Goal: Use online tool/utility: Utilize a website feature to perform a specific function

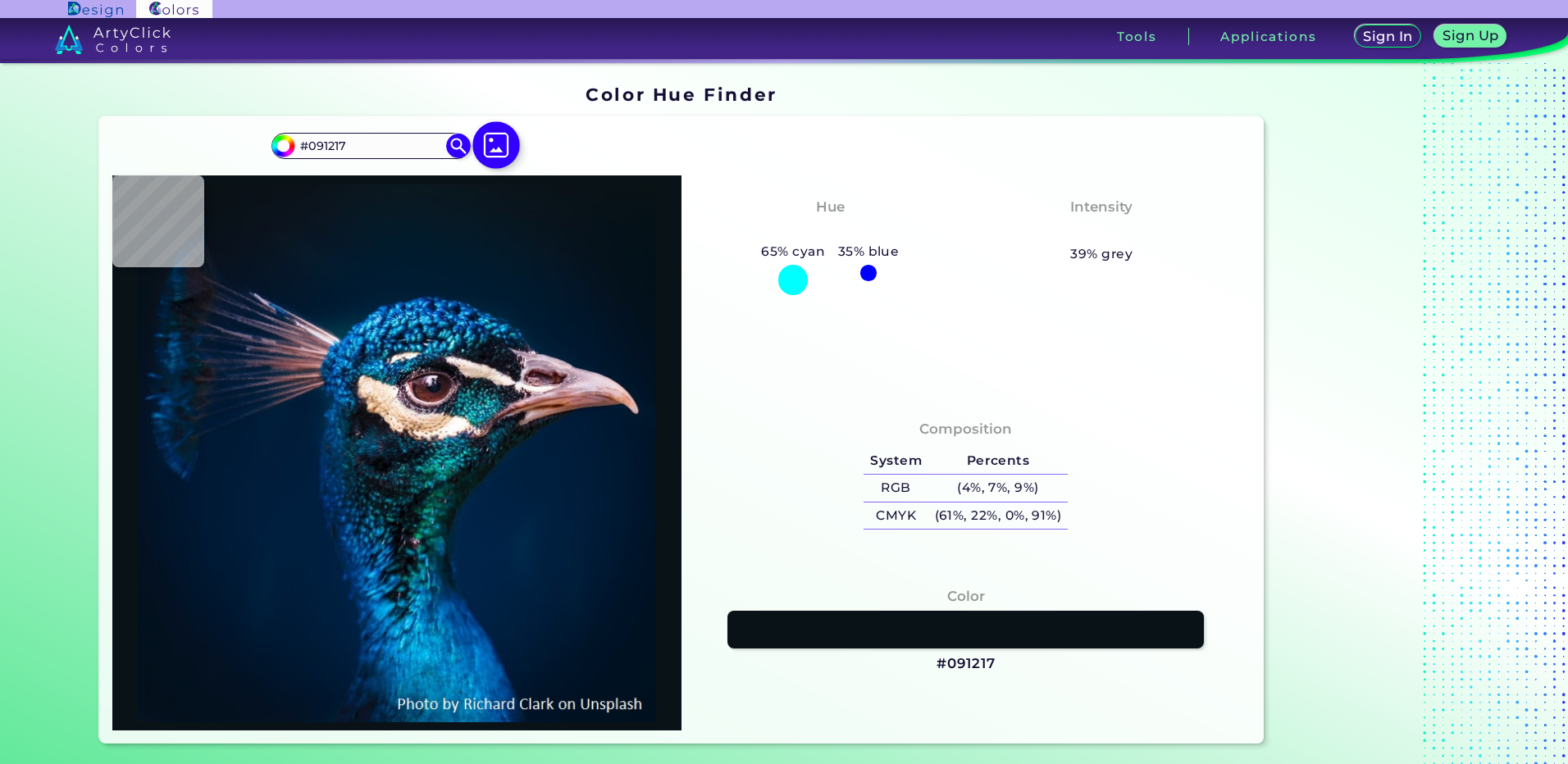
click at [498, 152] on img at bounding box center [496, 145] width 48 height 48
click at [0, 0] on input "file" at bounding box center [0, 0] width 0 height 0
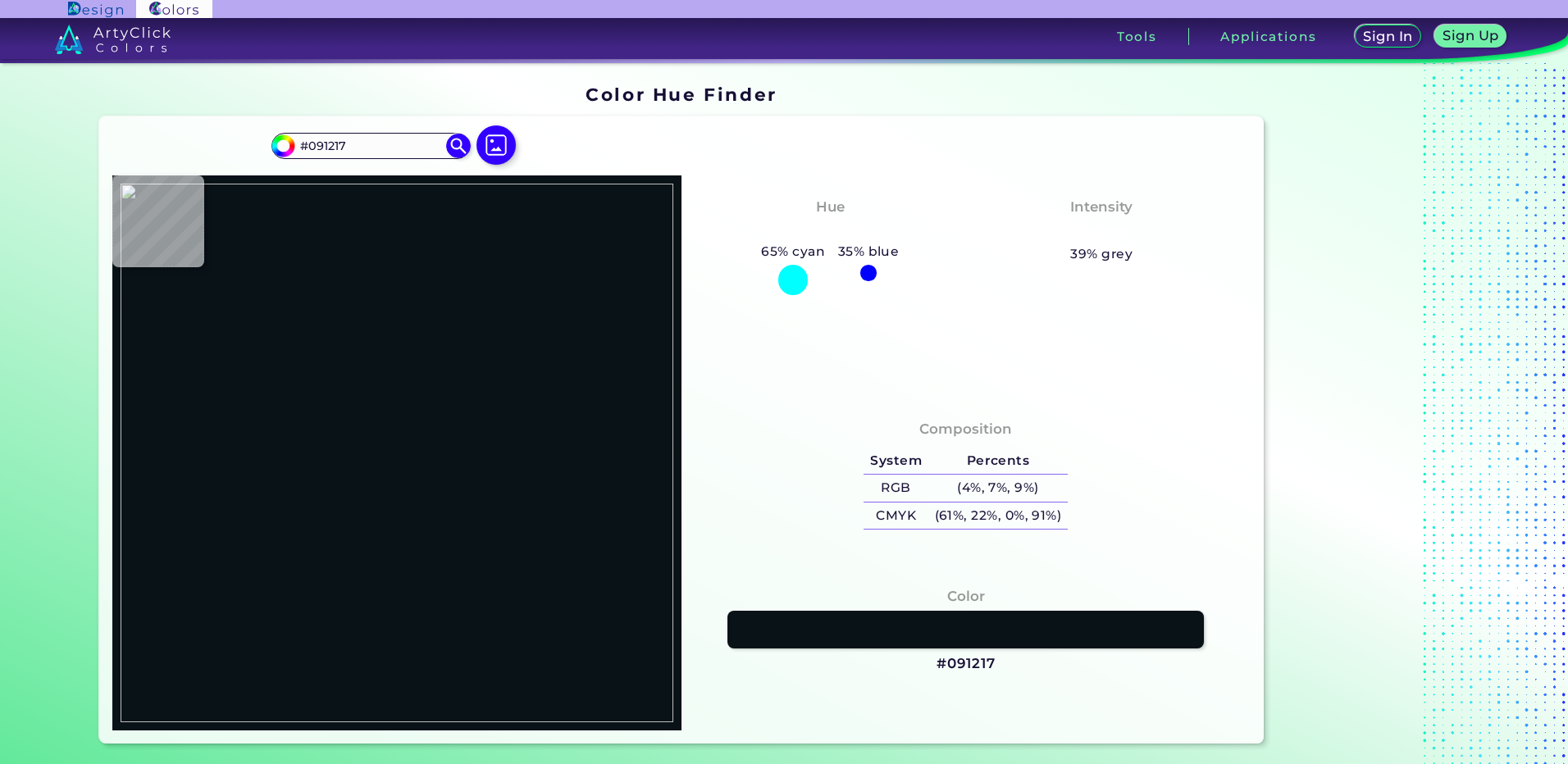
type input "#000000"
type input "#15223b"
type input "#15223B"
type input "#000000"
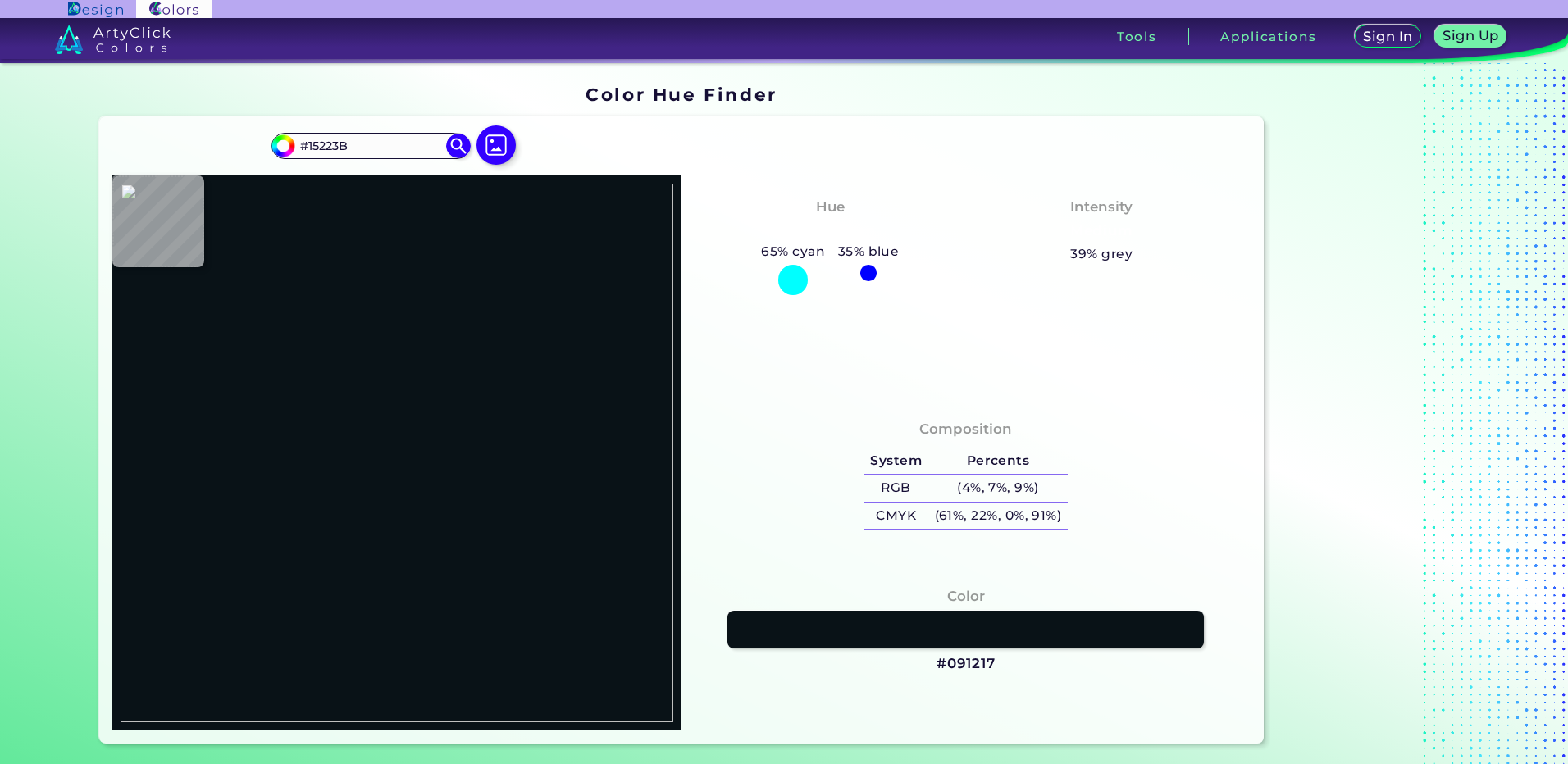
type input "#000000"
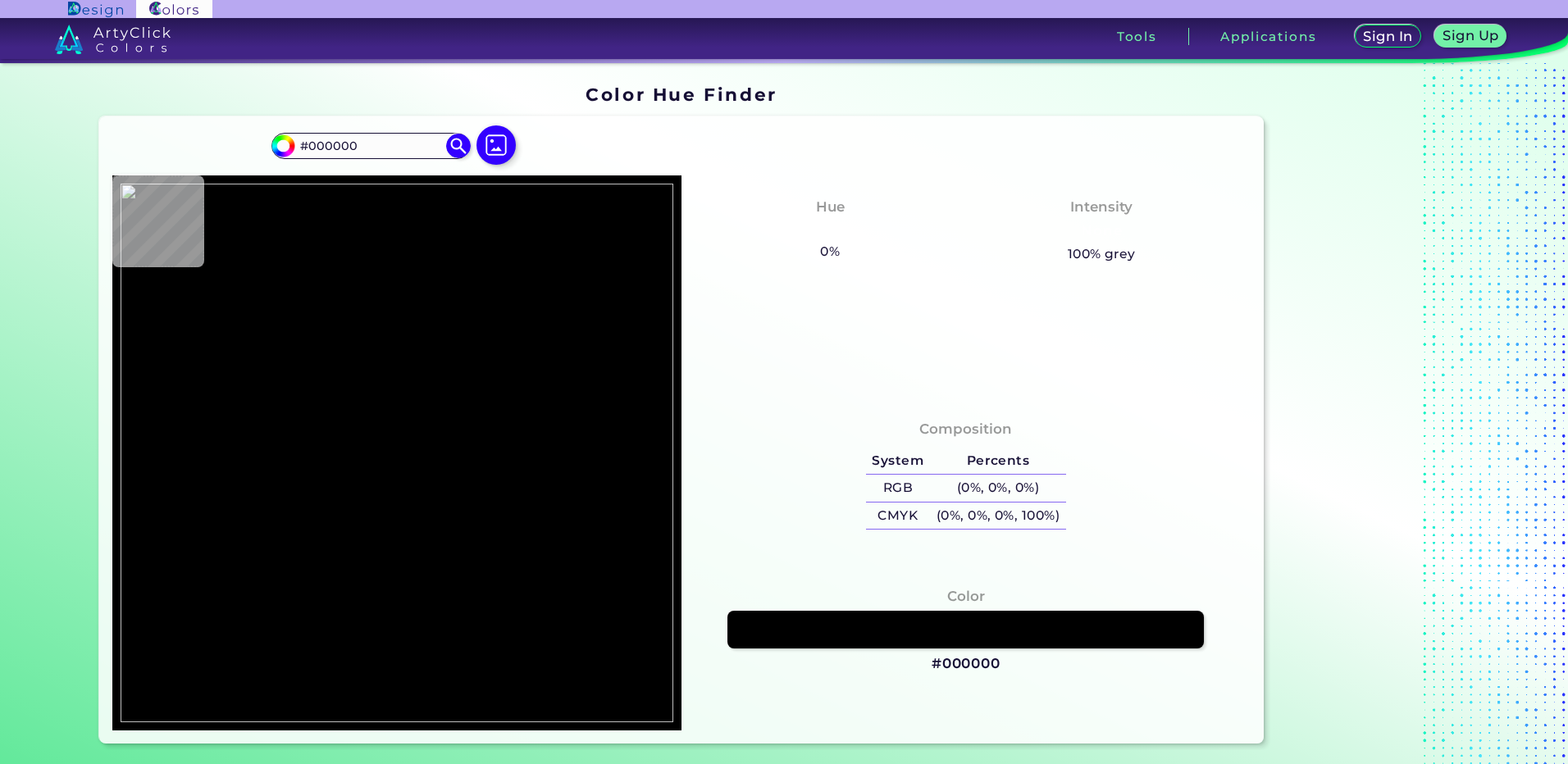
type input "#637491"
type input "#121c2f"
type input "#121C2F"
type input "#000000"
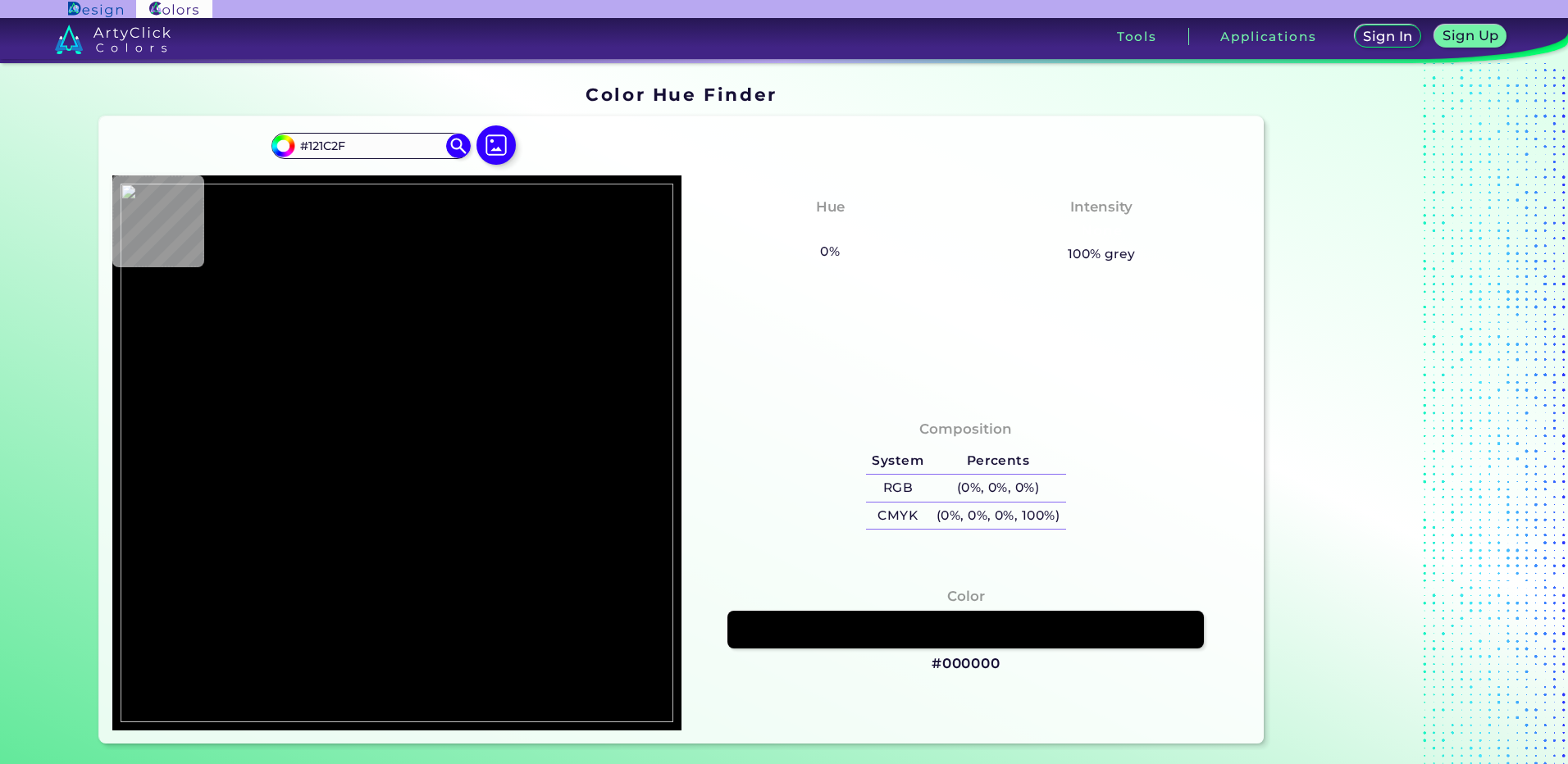
type input "#000000"
click at [495, 146] on img at bounding box center [496, 145] width 48 height 48
click at [0, 0] on input "file" at bounding box center [0, 0] width 0 height 0
type input "#272c41"
type input "#272C41"
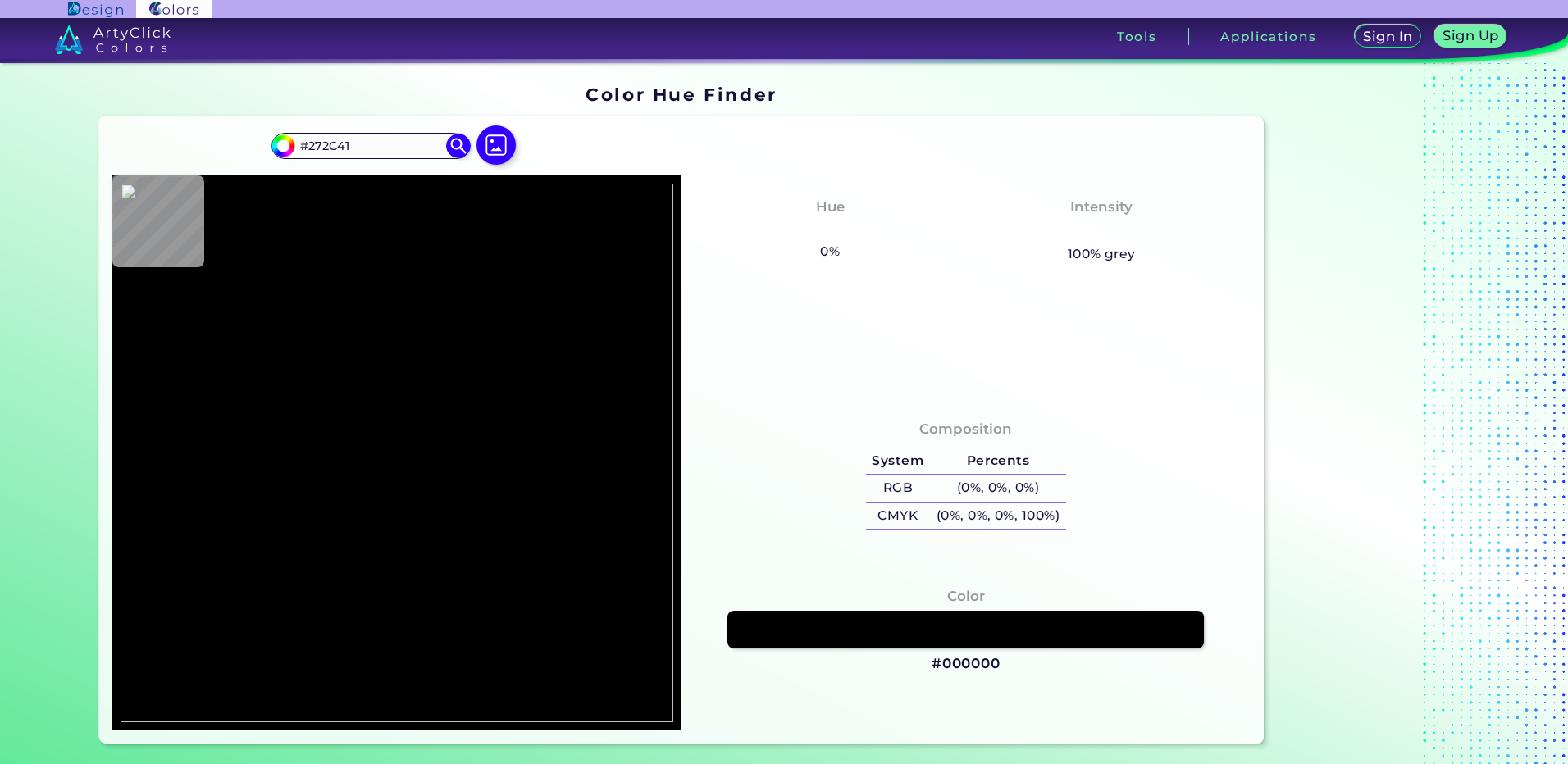
type input "#7b4441"
type input "#7B4441"
type input "#f8d2ce"
type input "#F8D2CE"
type input "#f8d9d2"
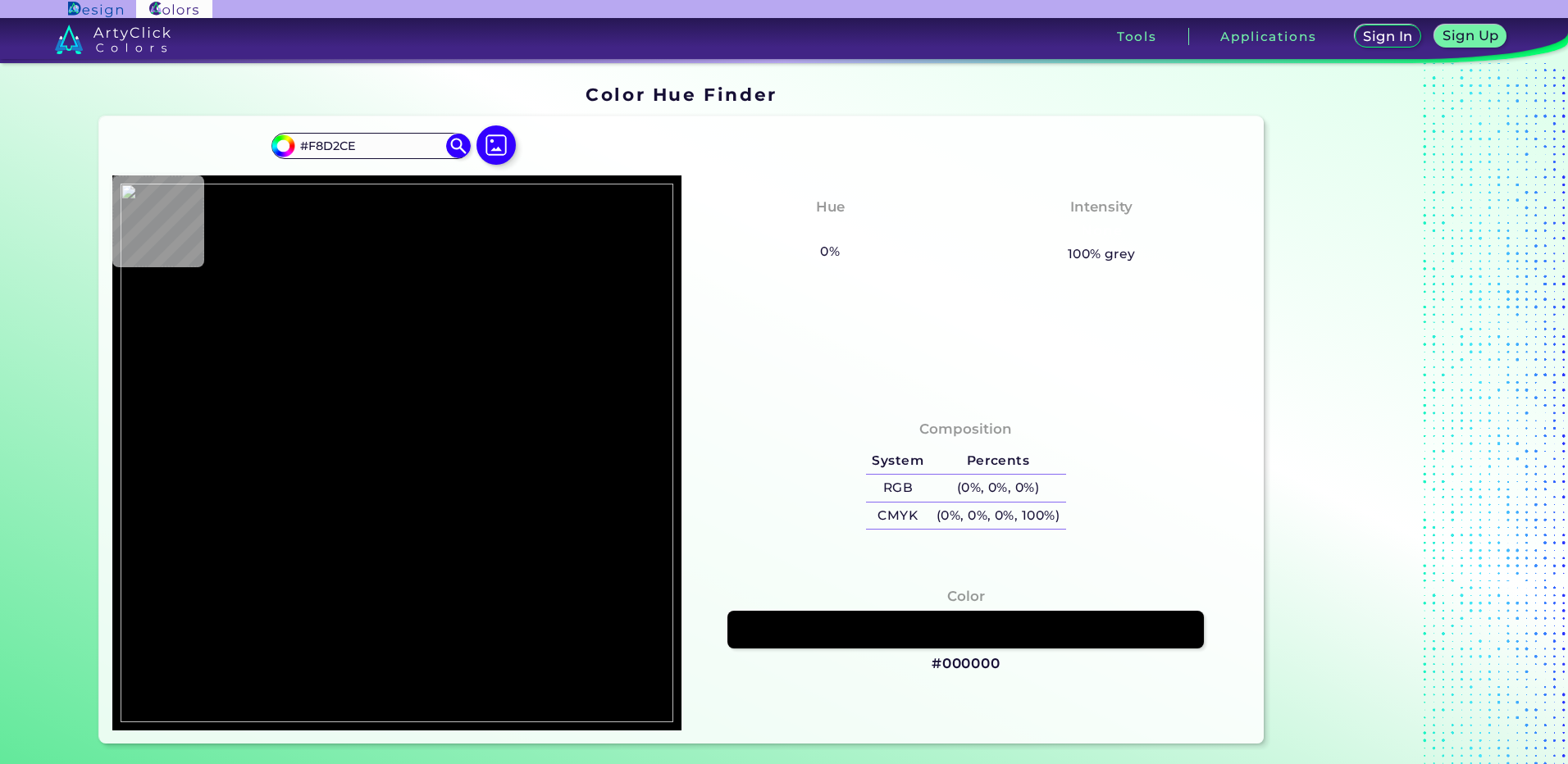
type input "#F8D9D2"
type input "#f8d4cd"
type input "#F8D4CD"
type input "#644147"
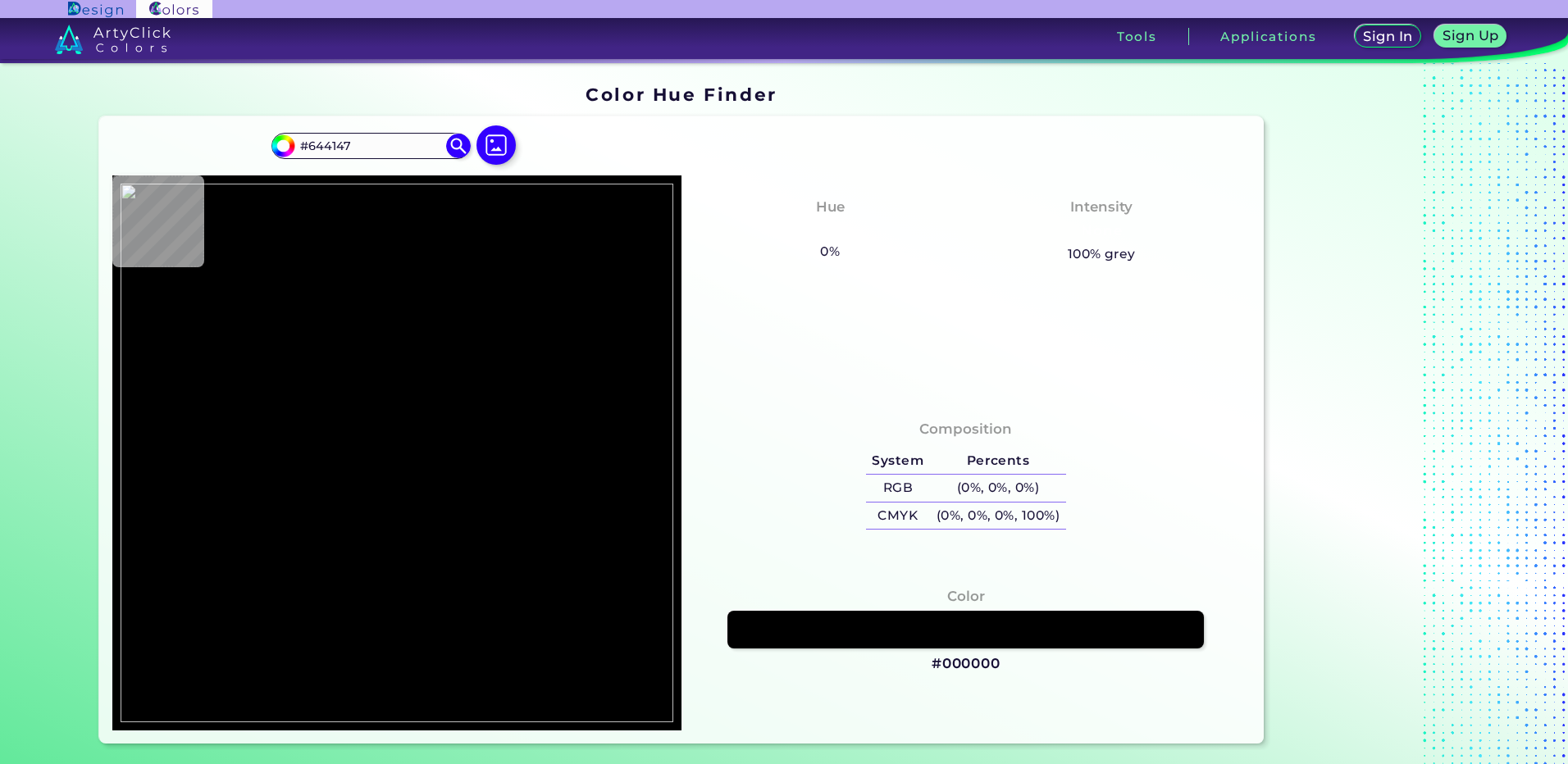
type input "#845b4a"
type input "#845B4A"
type input "#735045"
type input "#8b5b50"
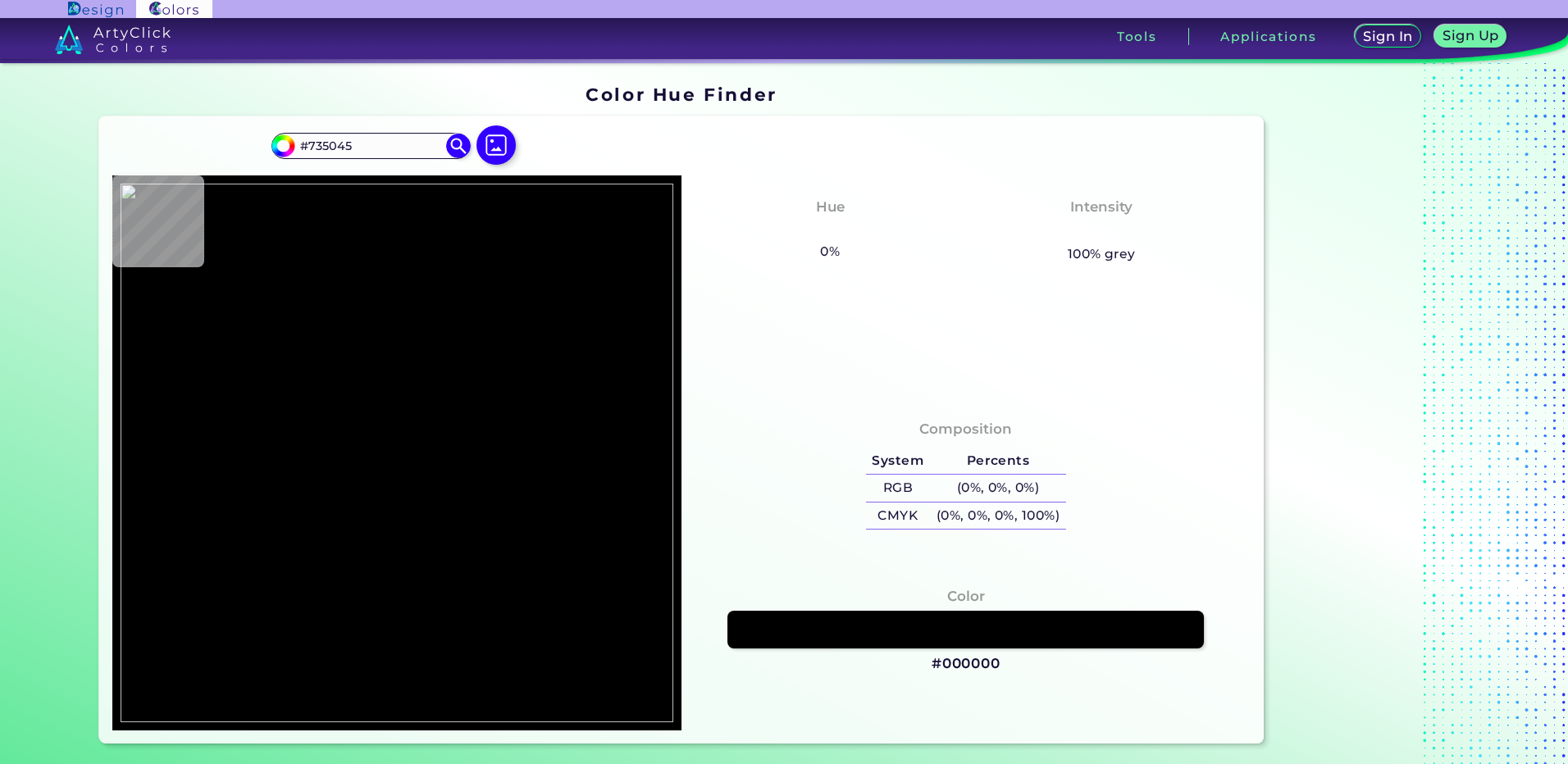
type input "#8B5B50"
type input "#8c5f50"
type input "#8C5F50"
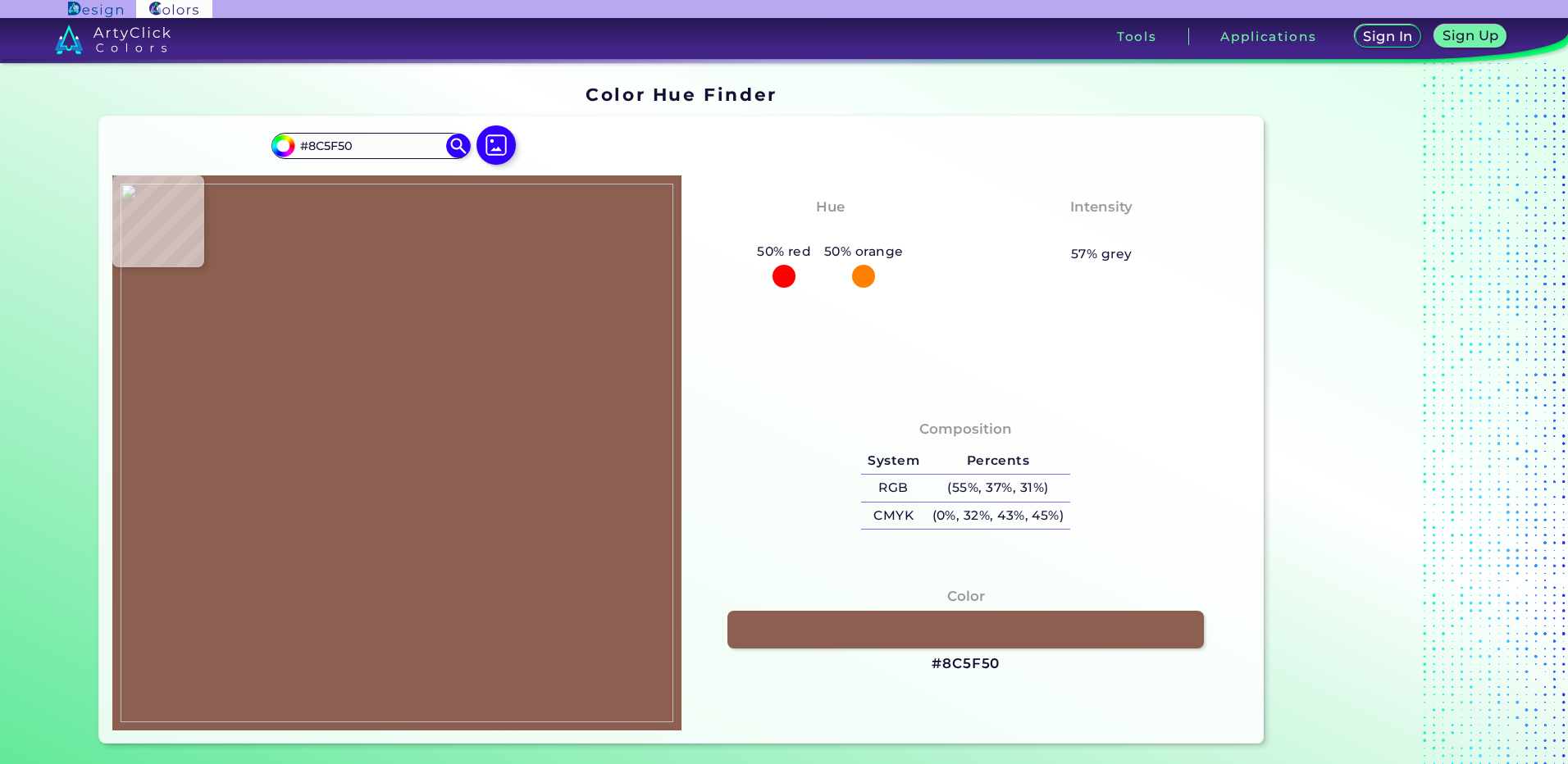
type input "#7d5c4d"
type input "#7D5C4D"
type input "#97809b"
type input "#97809B"
type input "#f0a5a1"
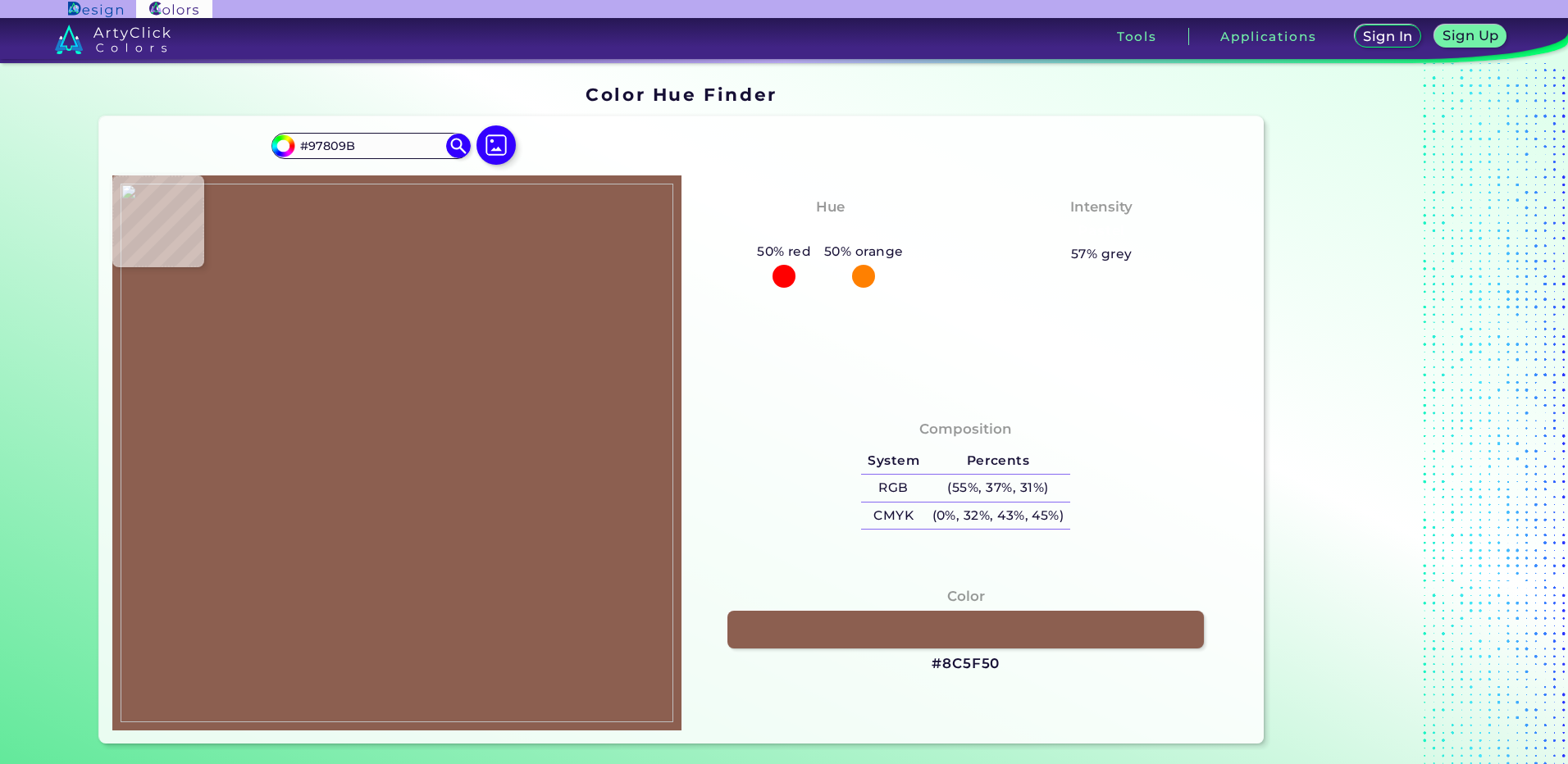
type input "#F0A5A1"
type input "#f8dad5"
type input "#F8DAD5"
type input "#f9deda"
type input "#F9DEDA"
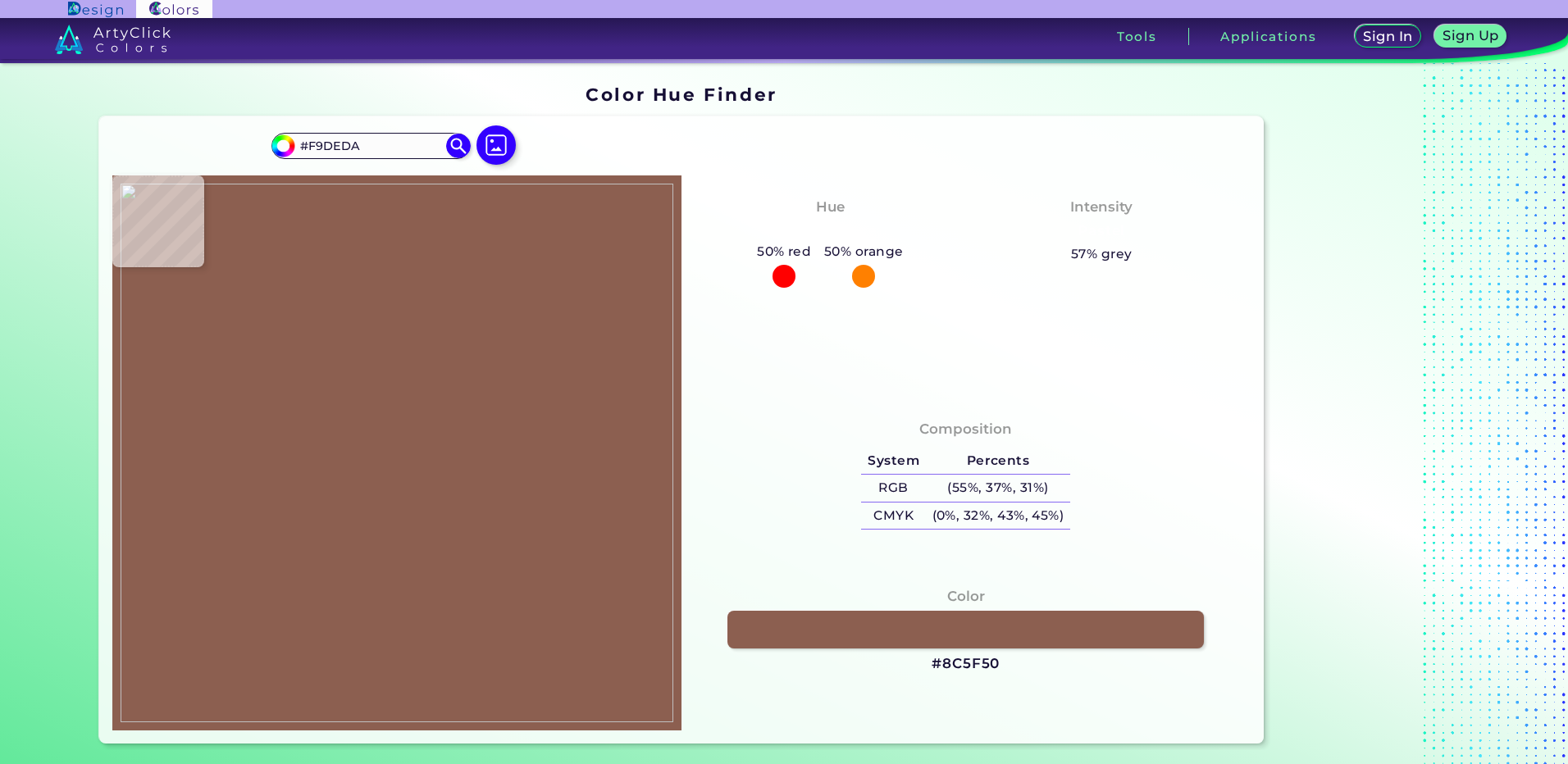
type input "#fadeda"
type input "#FADEDA"
type input "#fadfd8"
type input "#FADFD8"
type input "#fadfda"
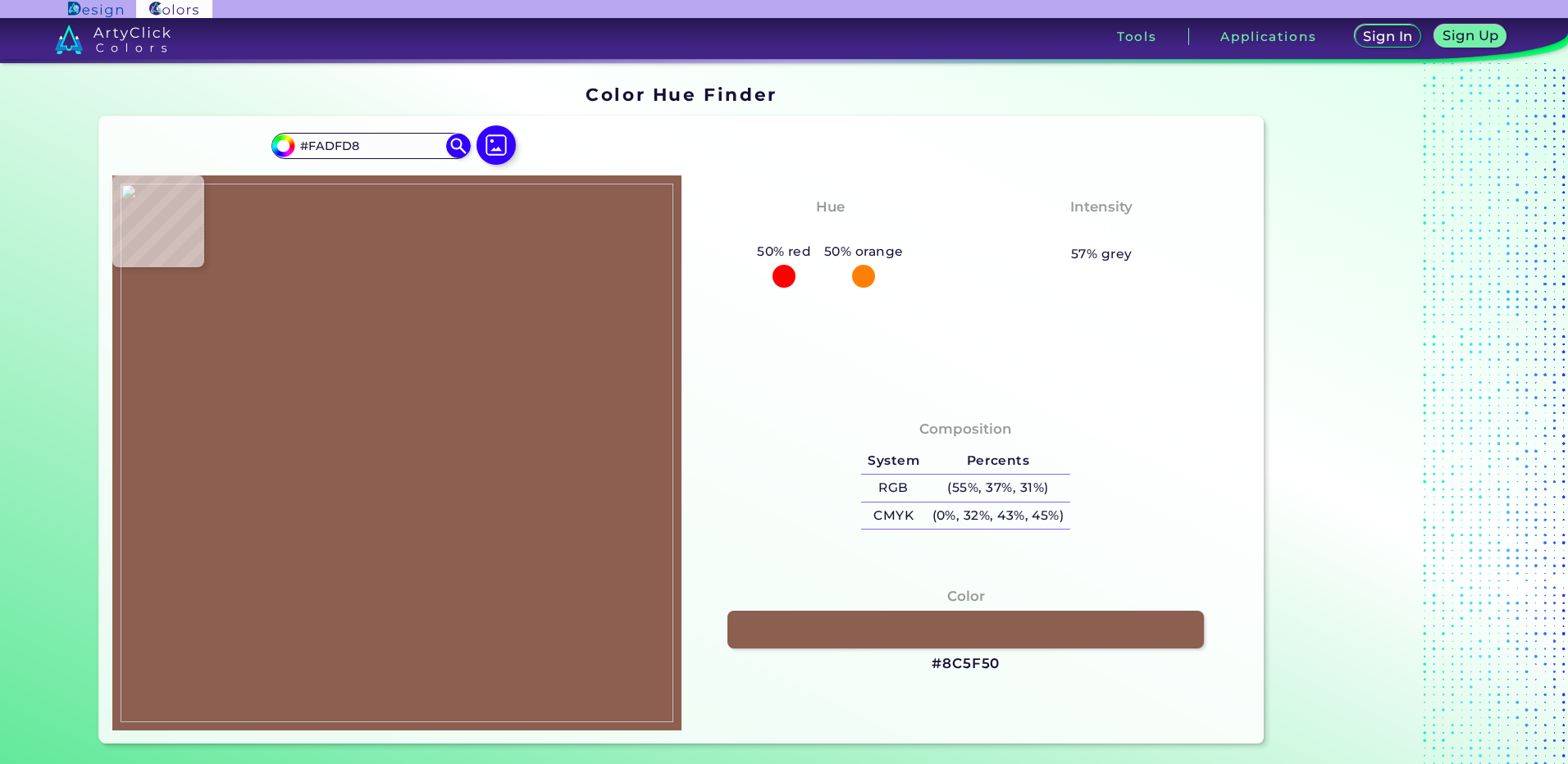
type input "#FADFDA"
type input "#794f4a"
type input "#794F4A"
type input "#f9ded7"
type input "#F9DED7"
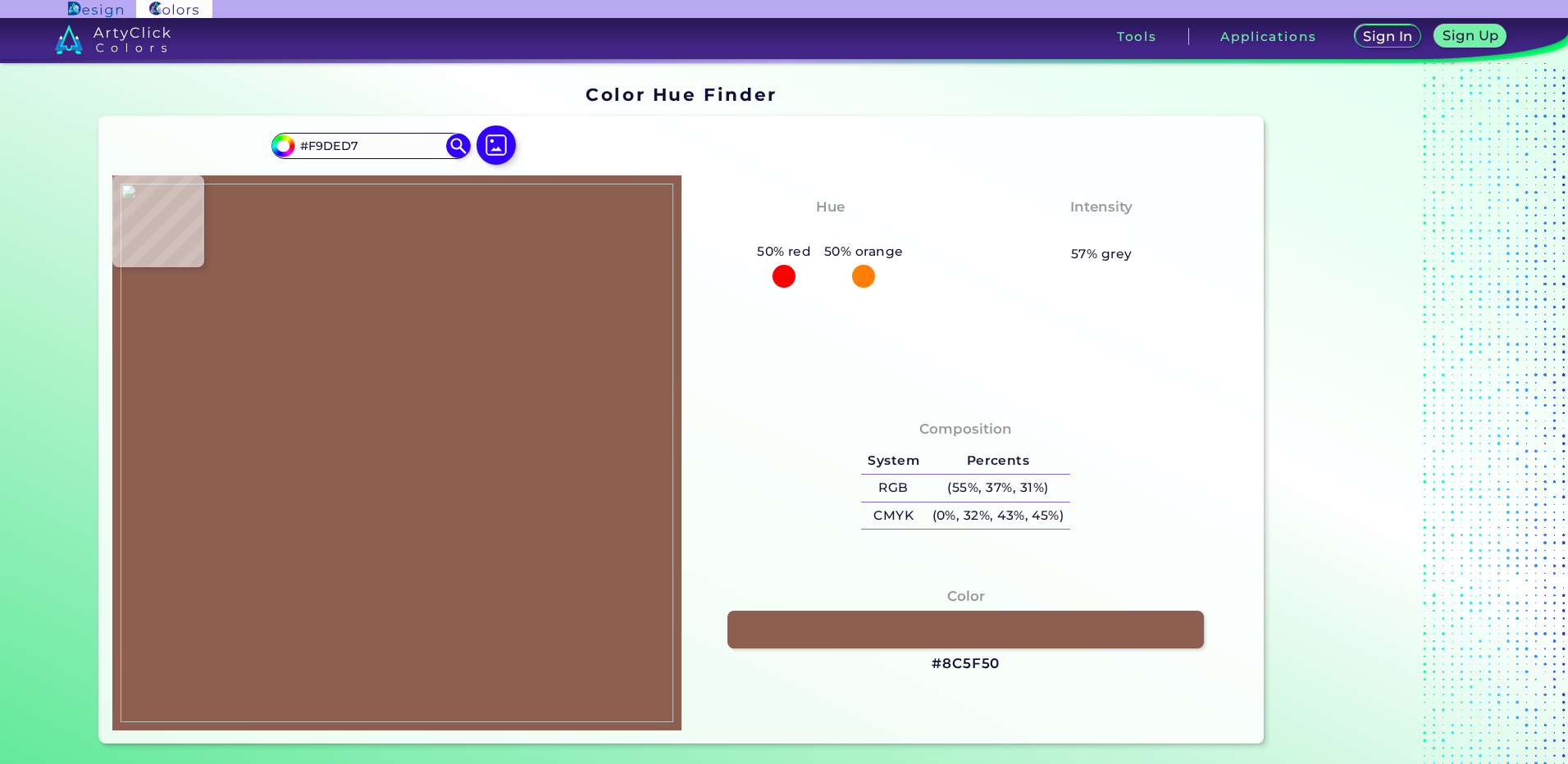
type input "#f8dcd7"
type input "#F8DCD7"
type input "#5d4449"
type input "#5D4449"
type input "#928bac"
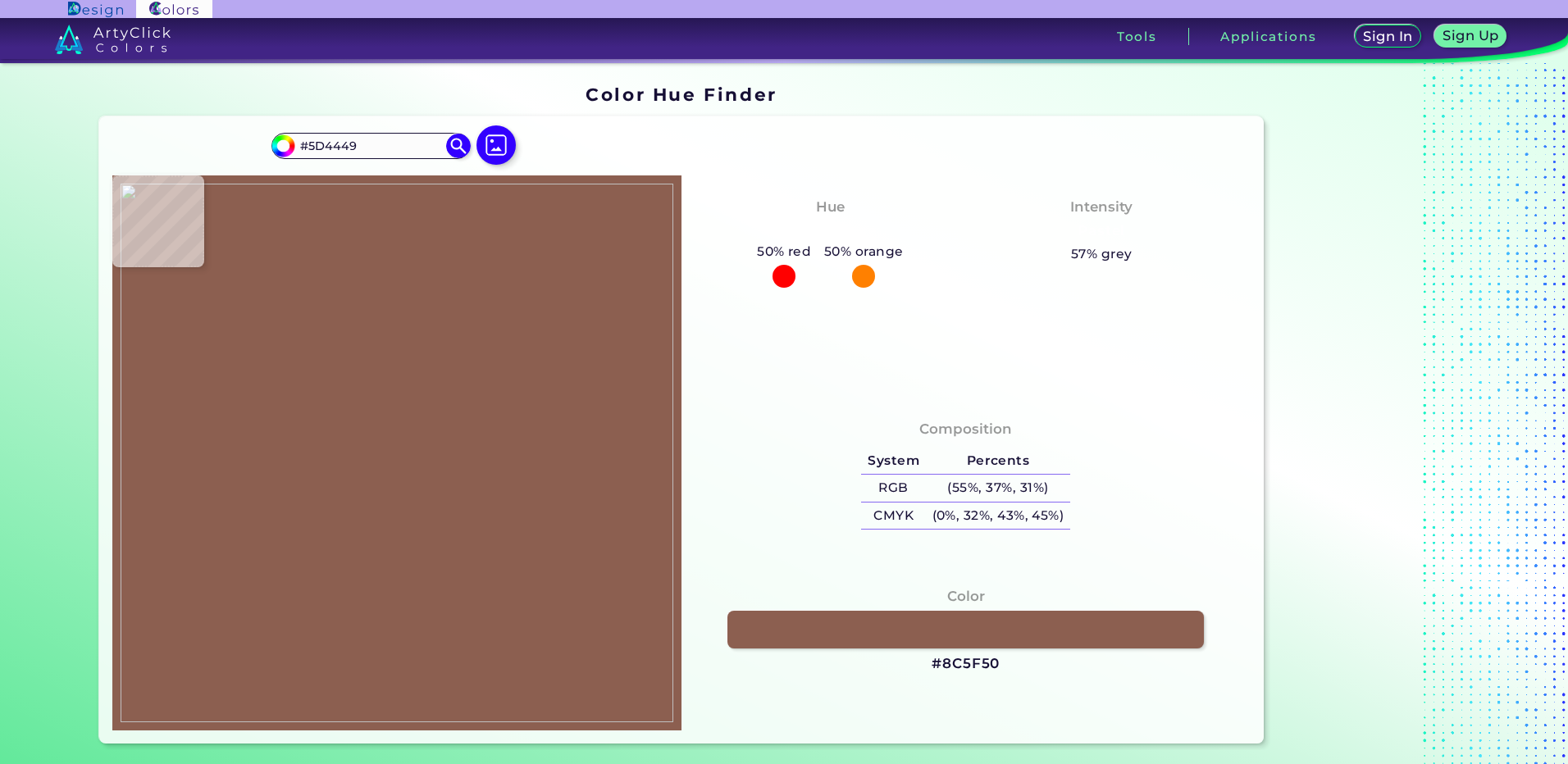
type input "#928BAC"
type input "#e3e1e3"
type input "#E3E1E3"
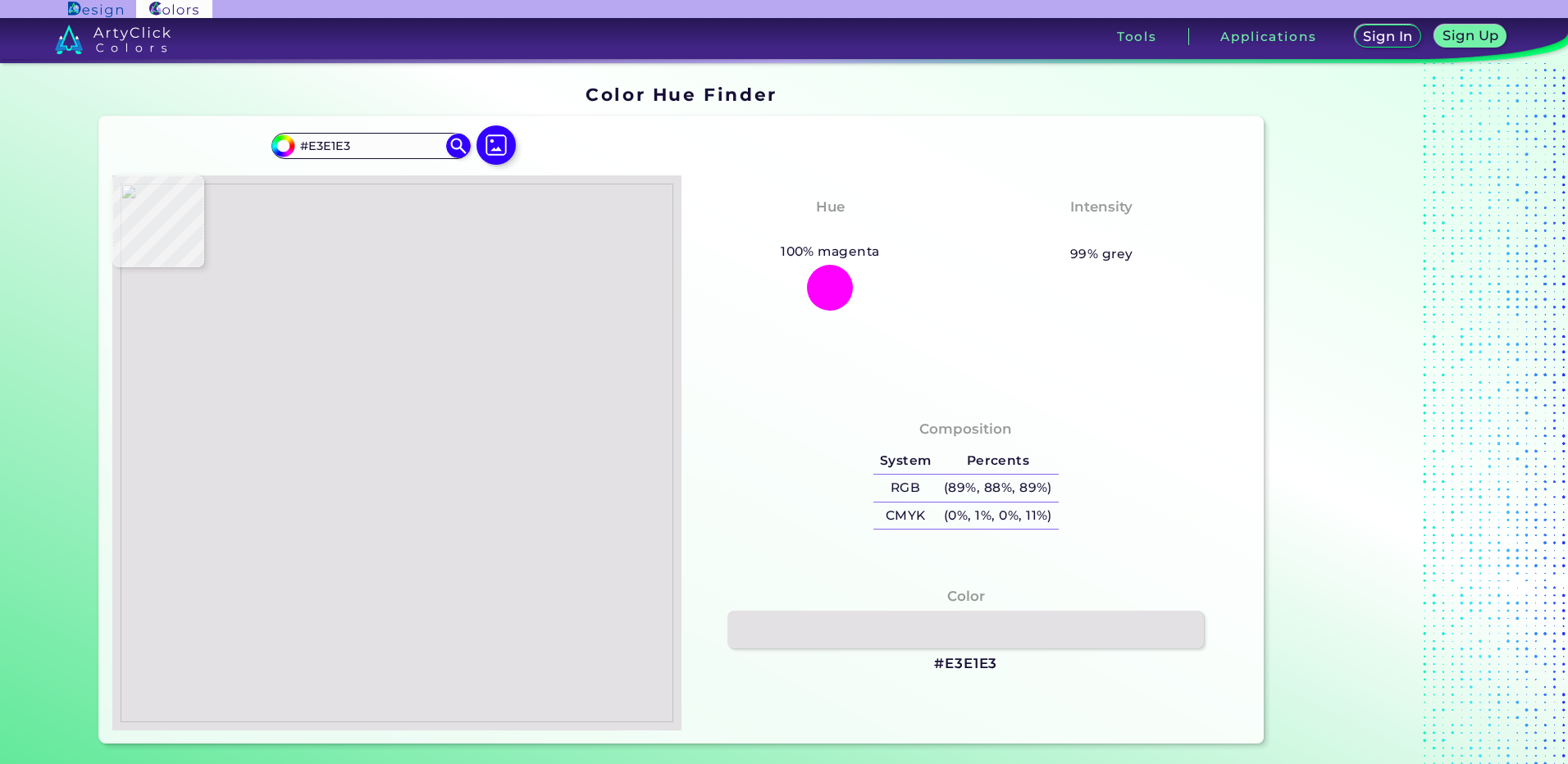
type input "#e4e3e4"
type input "#E4E3E4"
type input "#e0dfe3"
type input "#E0DFE3"
type input "#e2e3e3"
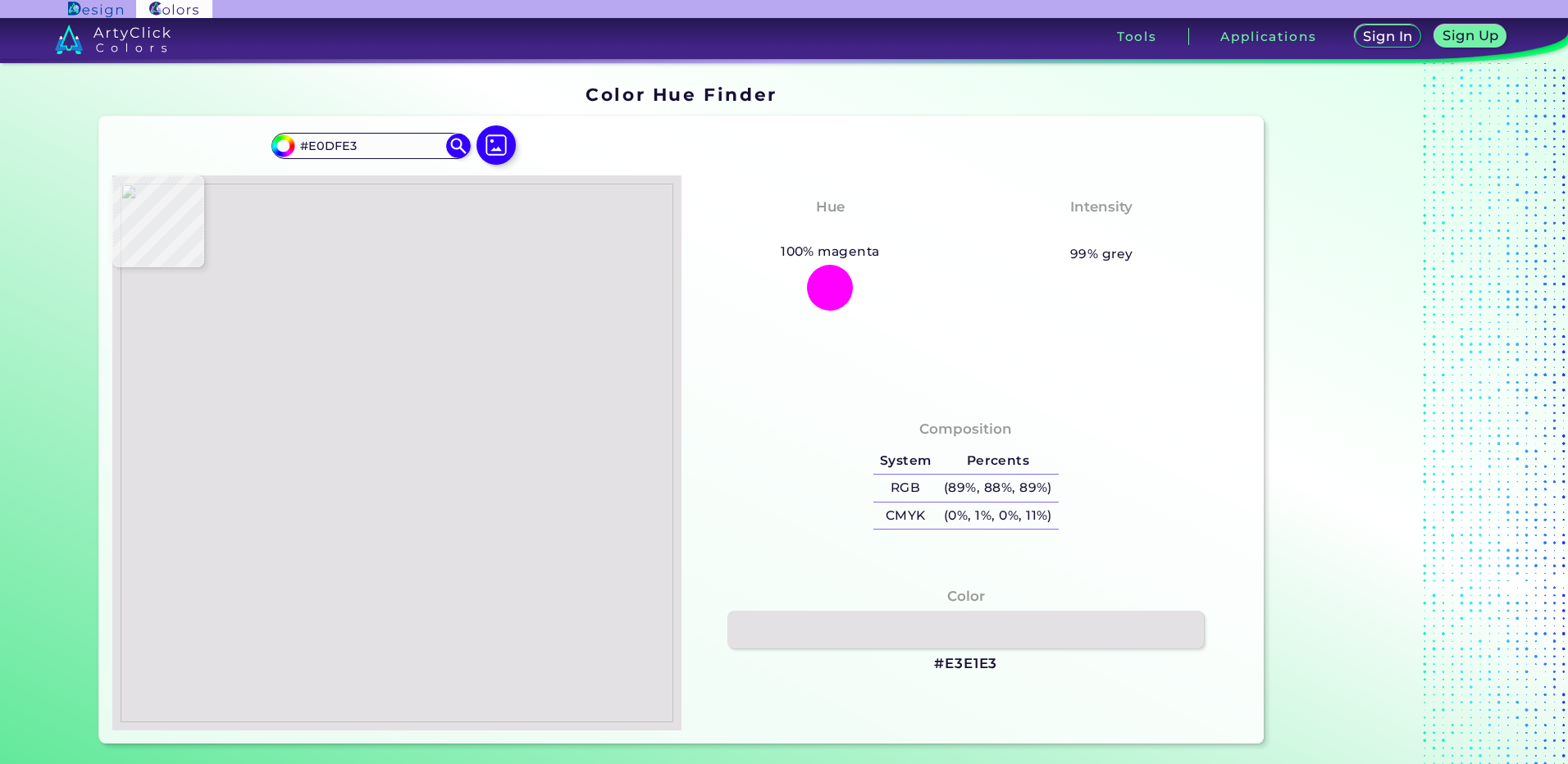
type input "#E2E3E3"
type input "#eaeaea"
type input "#EAEAEA"
type input "#eaeae9"
type input "#EAEAE9"
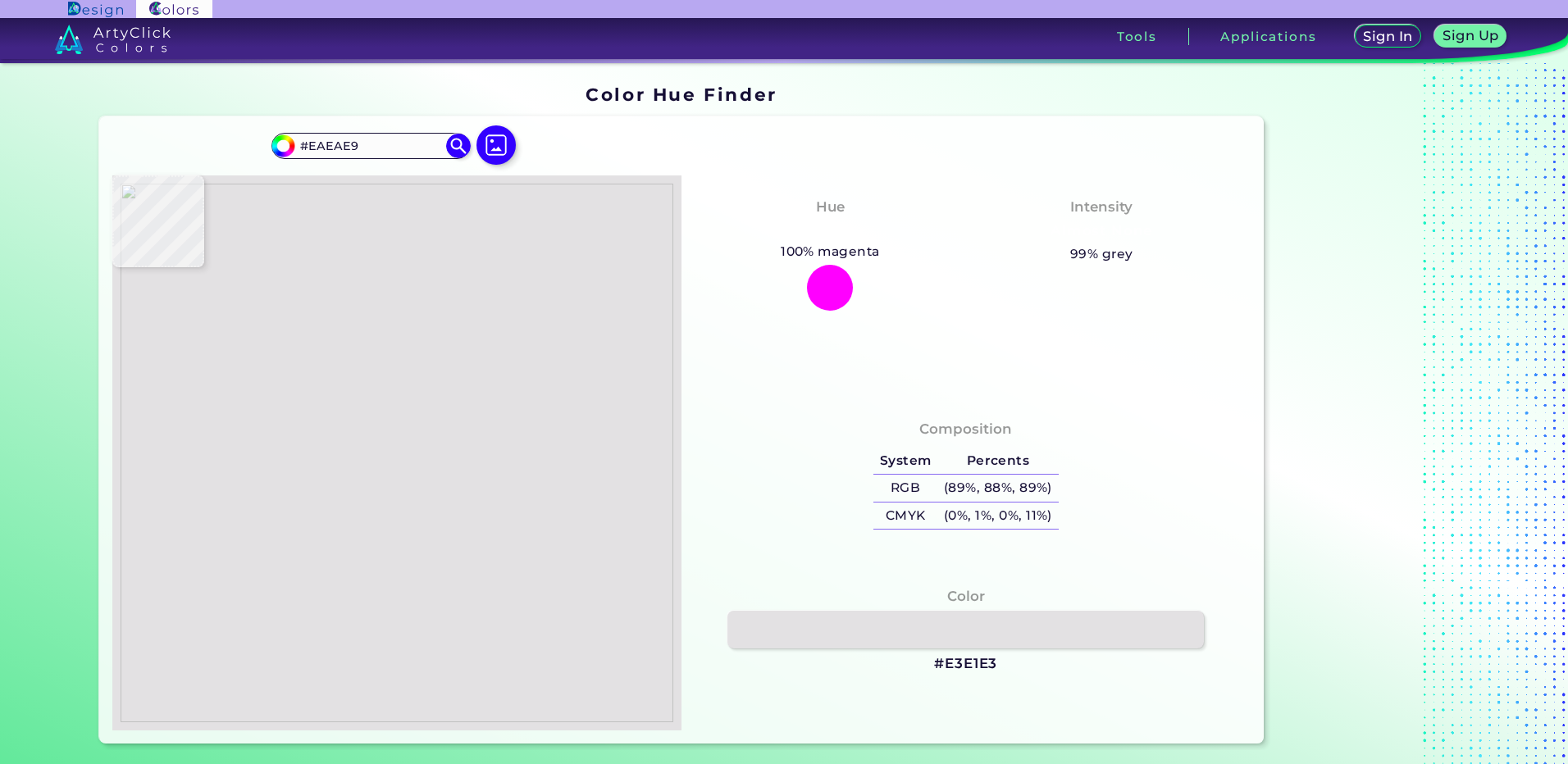
type input "#eaeaeb"
type input "#EAEAEB"
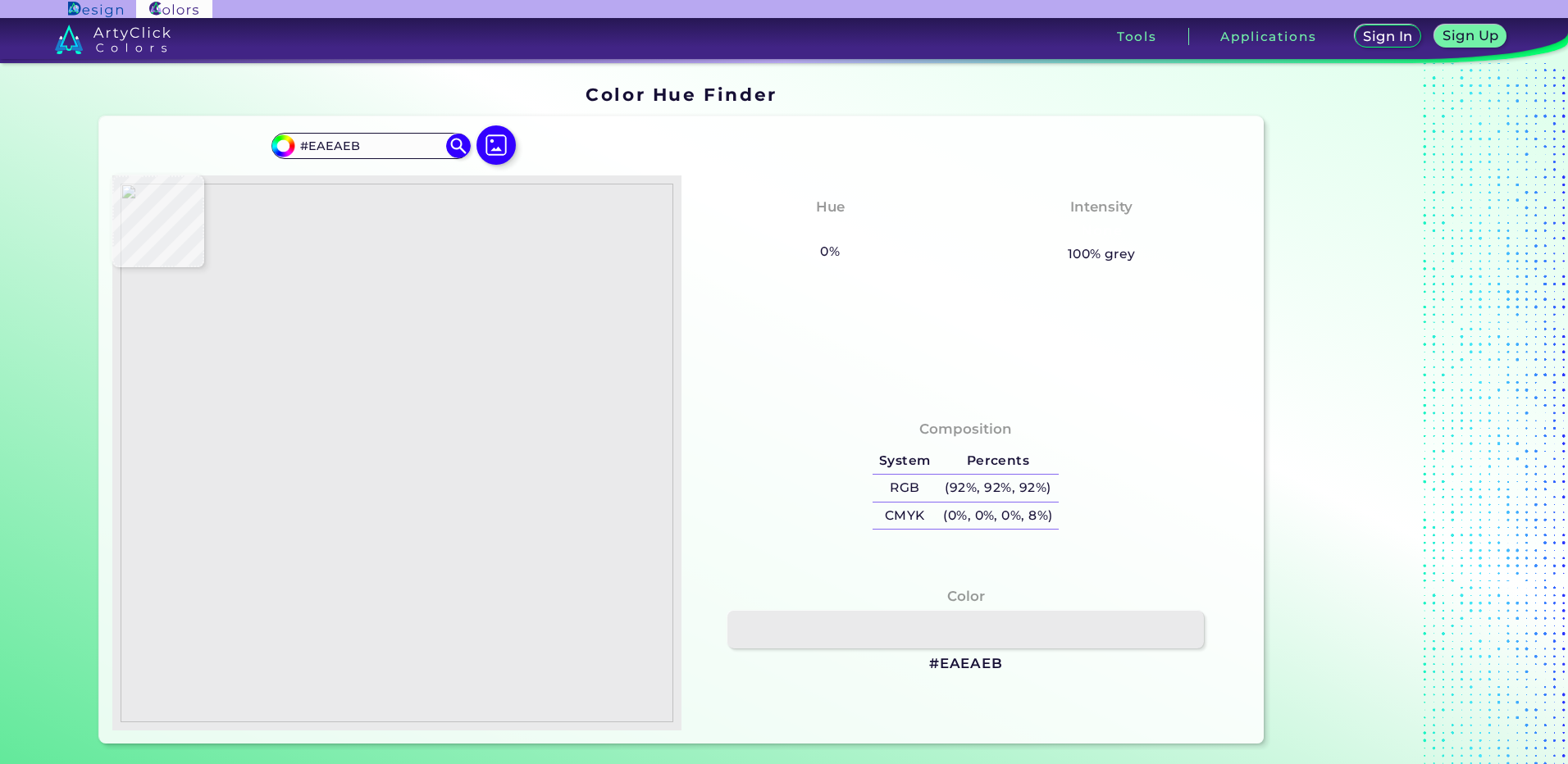
type input "#eaeaea"
type input "#EAEAEA"
type input "#eaeaeb"
type input "#EAEAEB"
type input "#eaeaec"
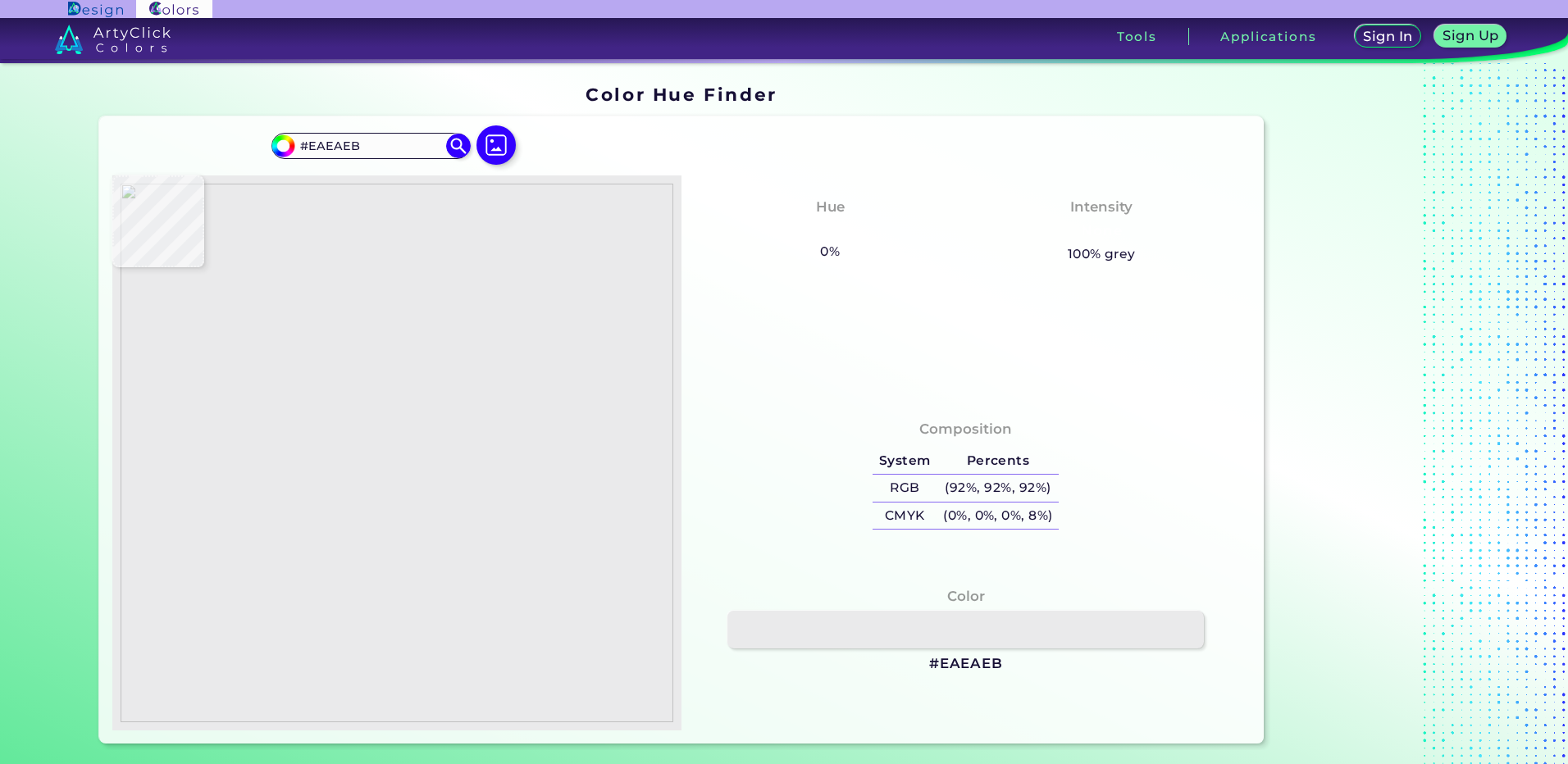
type input "#EAEAEC"
type input "#eaeaeb"
type input "#EAEAEB"
type input "#e8e9ea"
type input "#E8E9EA"
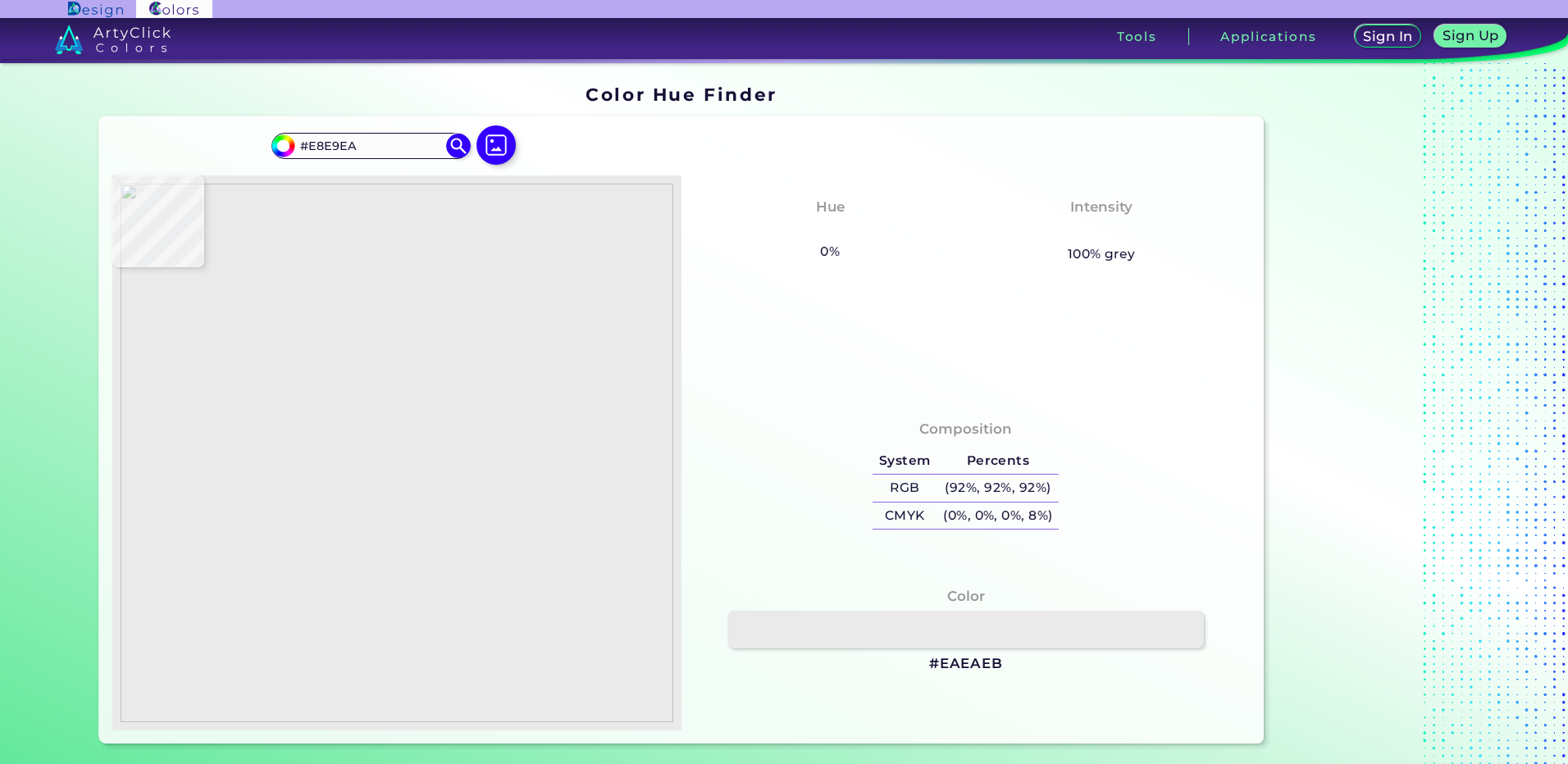
type input "#e8eaea"
type input "#E8EAEA"
type input "#eaeaed"
type input "#EAEAED"
type input "#ece9ec"
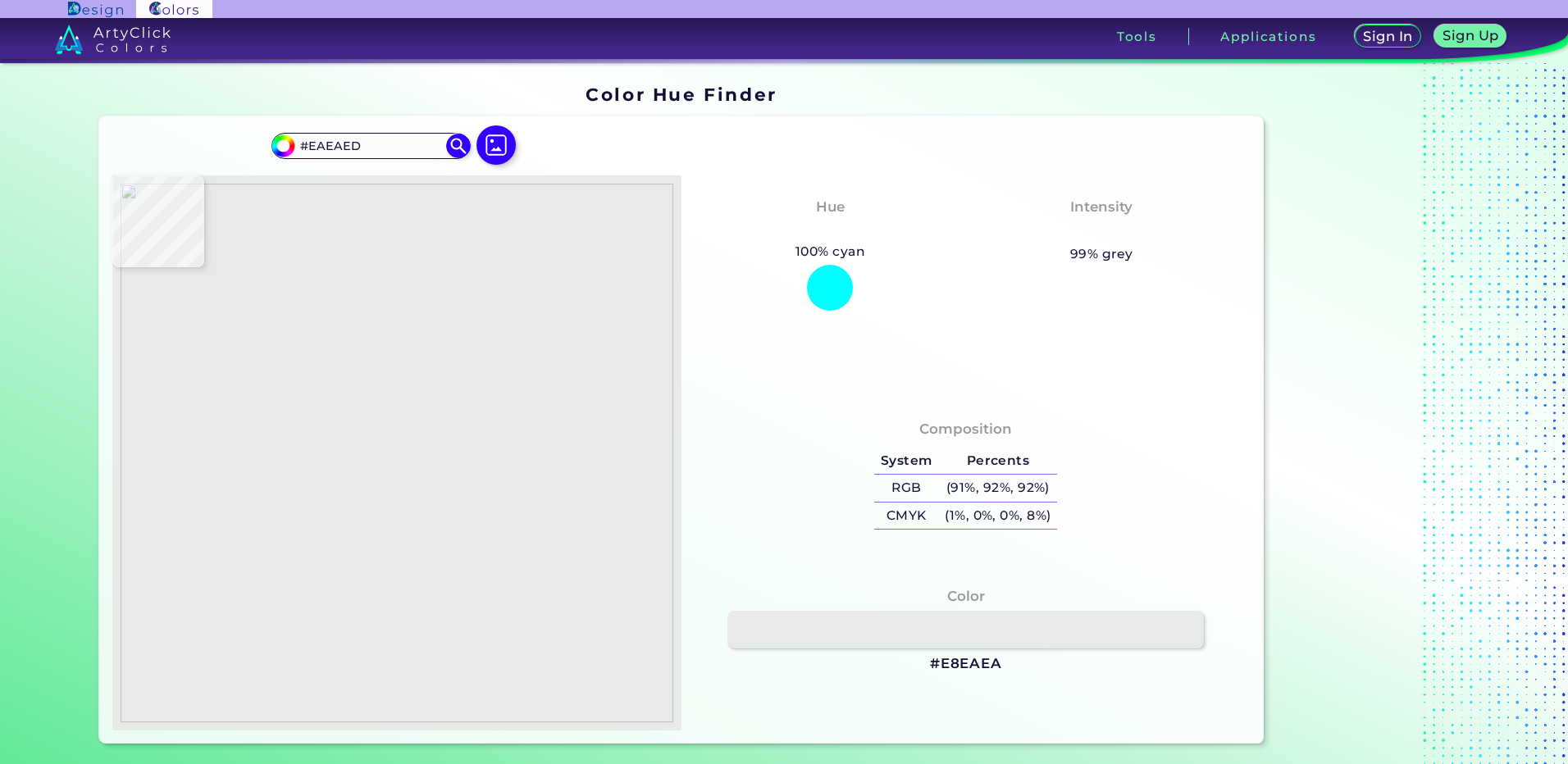
type input "#ECE9EC"
type input "#eaeaeb"
type input "#EAEAEB"
type input "#e8e8e9"
type input "#E8E8E9"
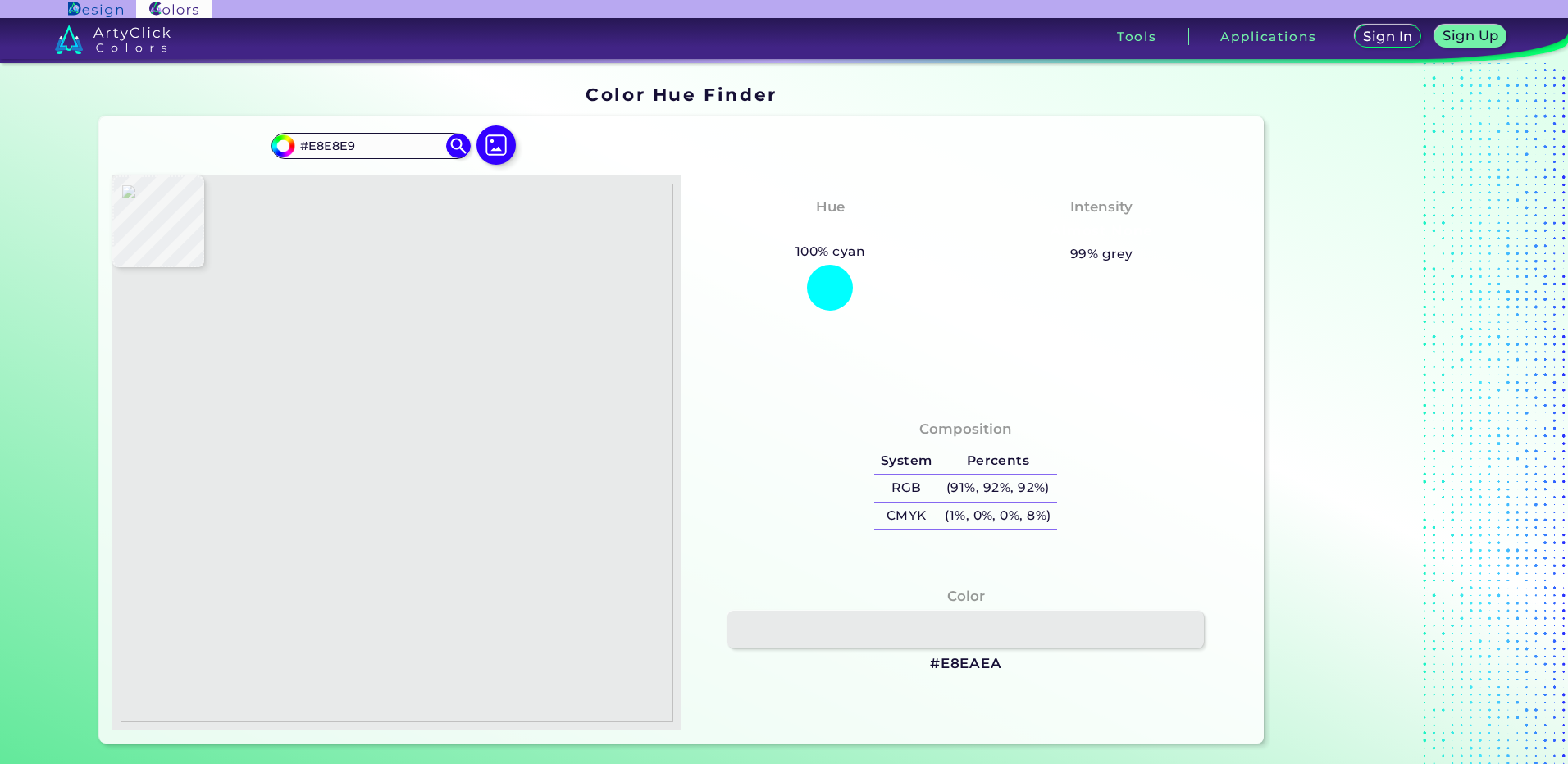
type input "#eaeaea"
type input "#EAEAEA"
type input "#e9eaea"
type input "#E9EAEA"
type input "#eaeaea"
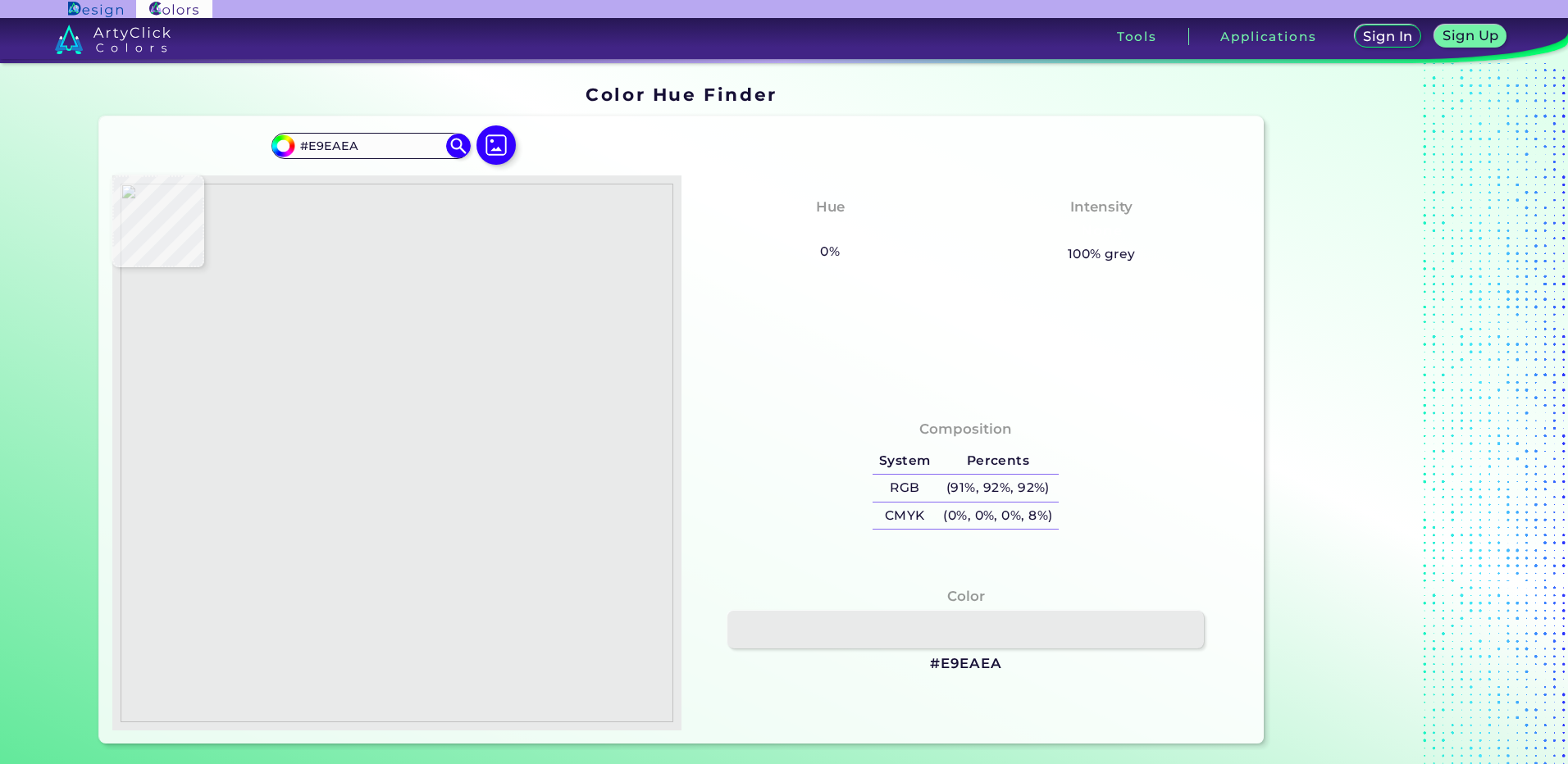
type input "#EAEAEA"
type input "#e9eaea"
type input "#E9EAEA"
type input "#e9e8ea"
type input "#E9E8EA"
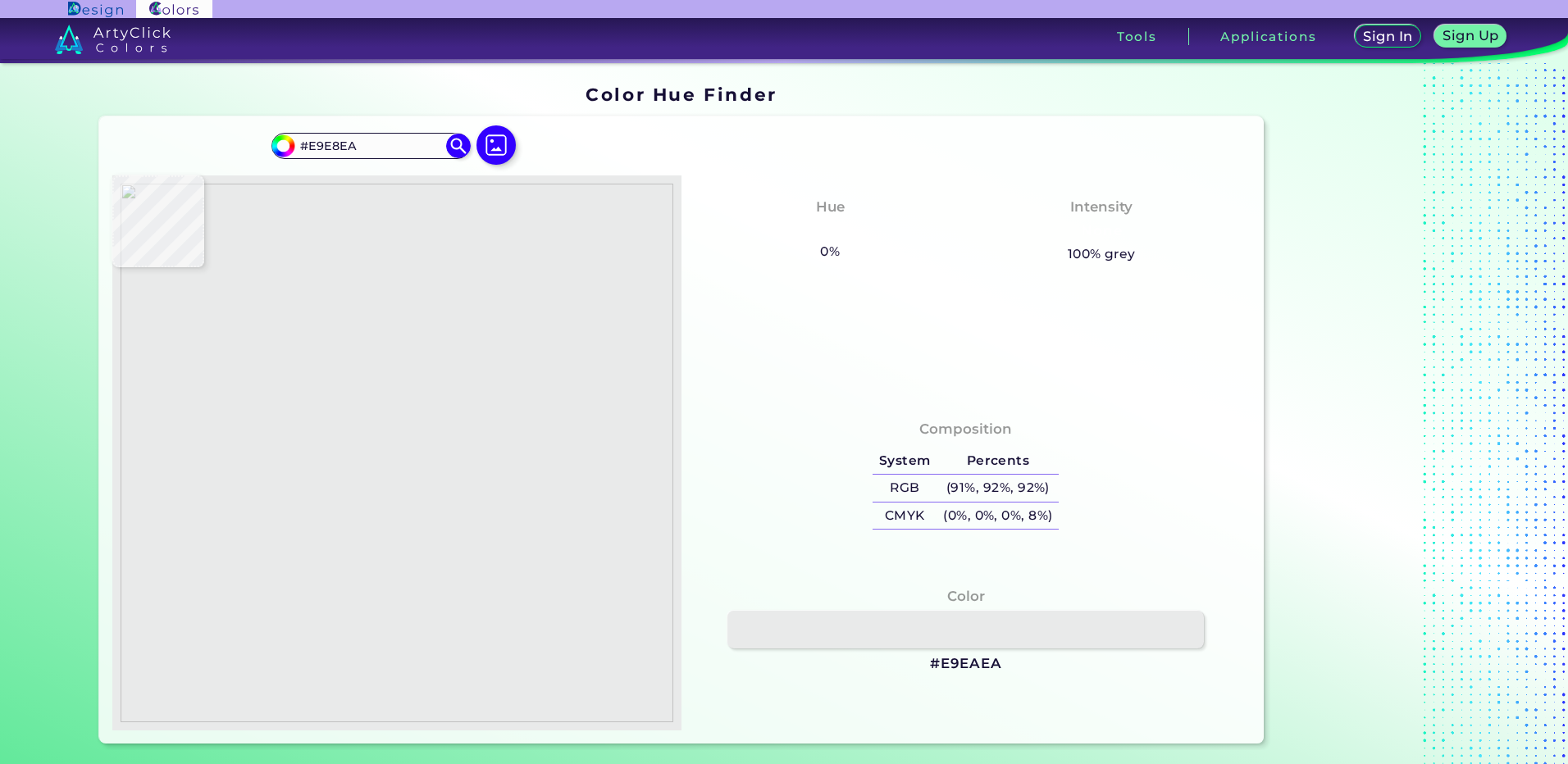
type input "#e9e9e8"
type input "#E9E9E8"
type input "#e9e8e8"
type input "#E9E8E8"
type input "#e9e9e9"
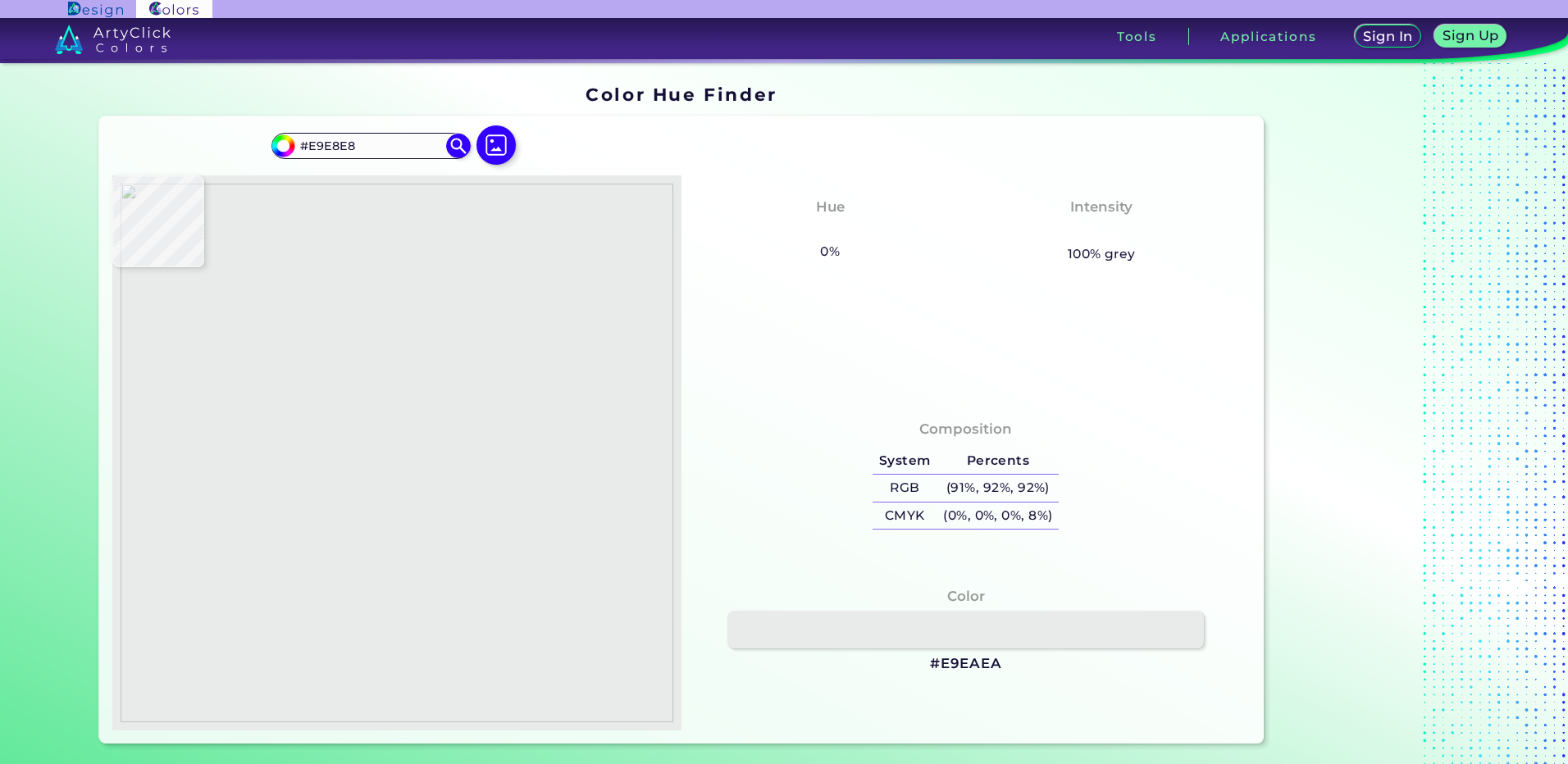
type input "#E9E9E9"
type input "#e4e2e7"
type input "#E4E2E7"
type input "#e9e9ea"
type input "#E9E9EA"
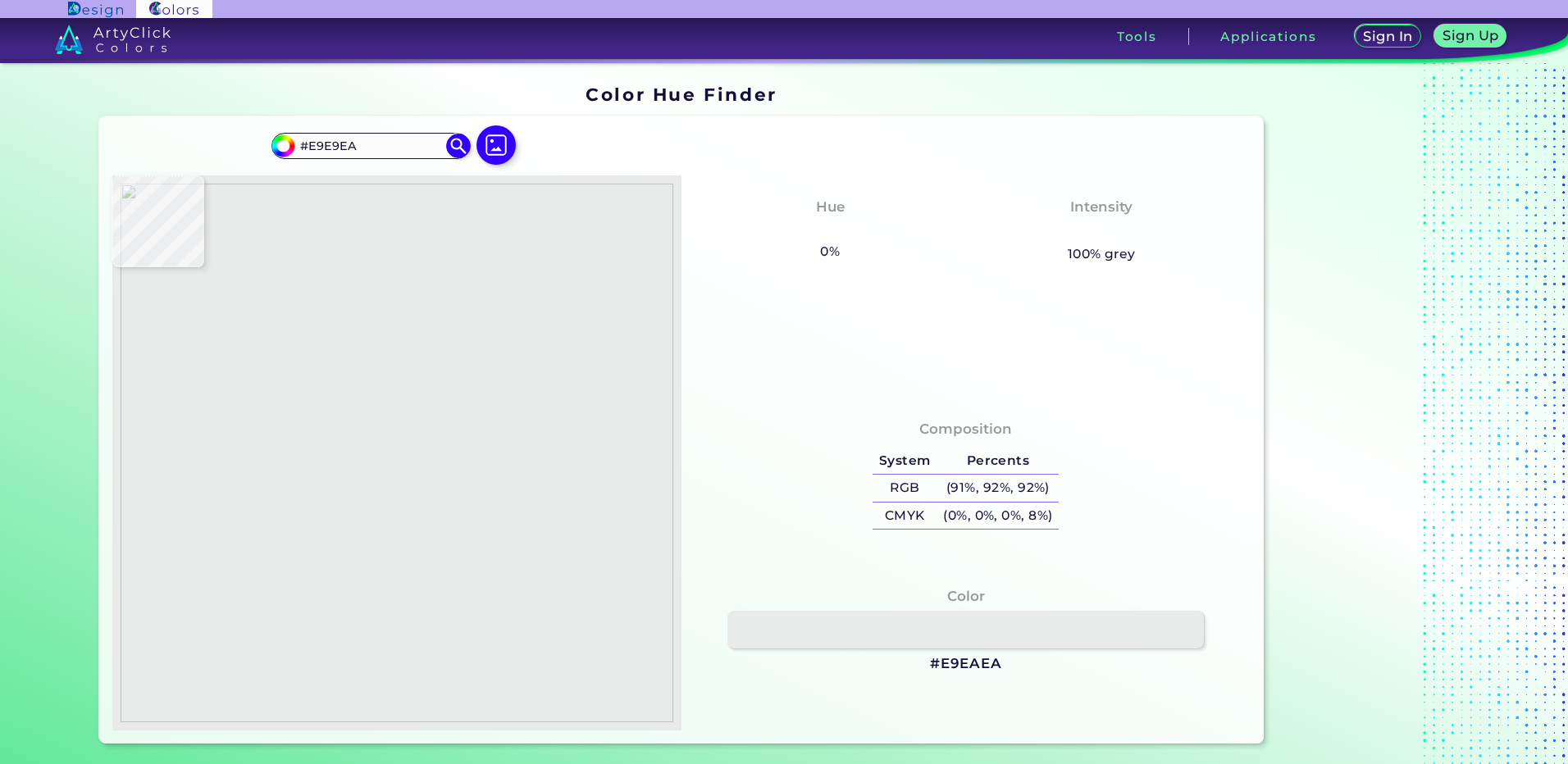
type input "#d8d2dd"
type input "#D8D2DD"
type input "#d8cfdd"
type input "#D8CFDD"
type input "#dedde4"
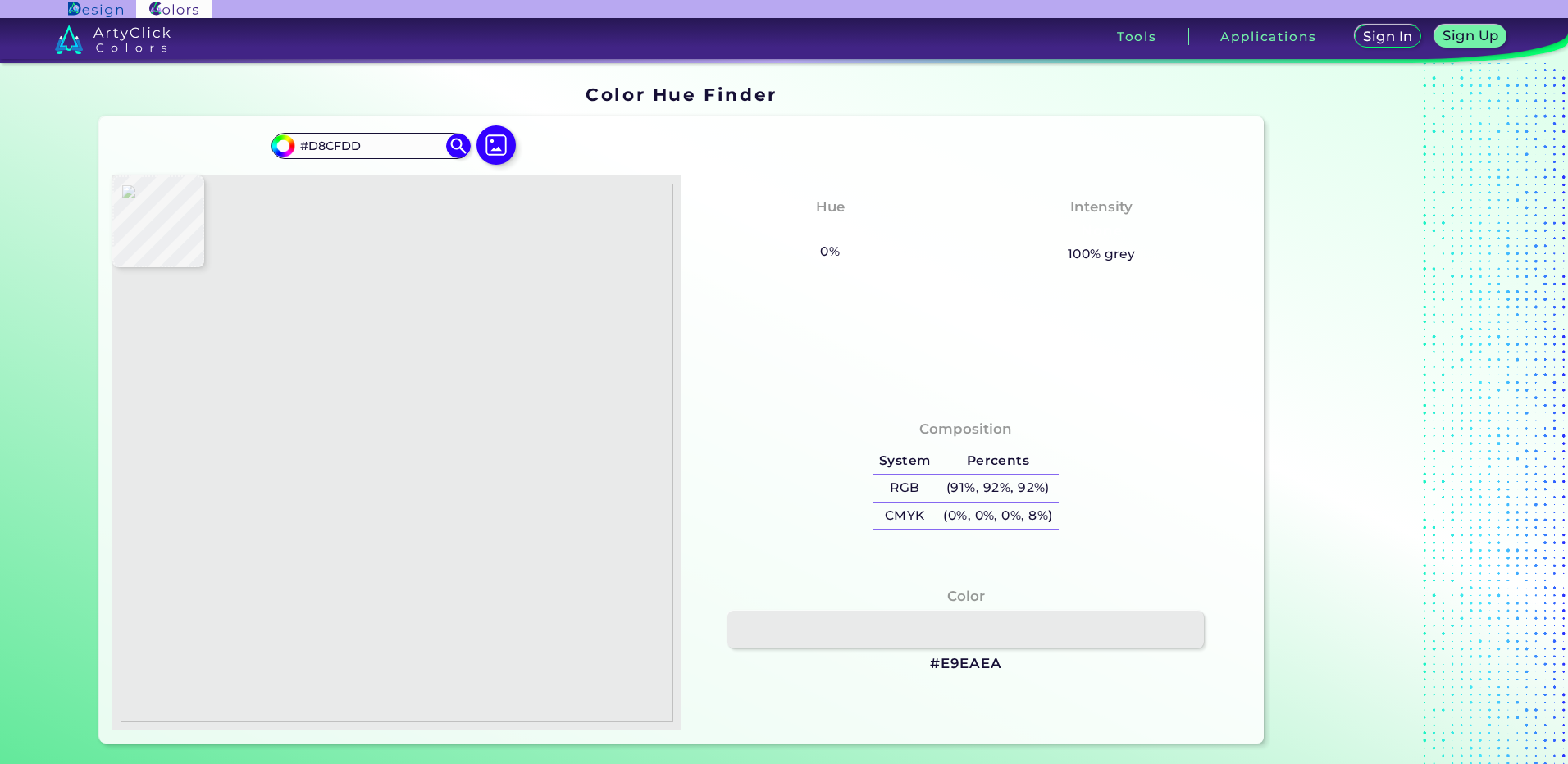
type input "#DEDDE4"
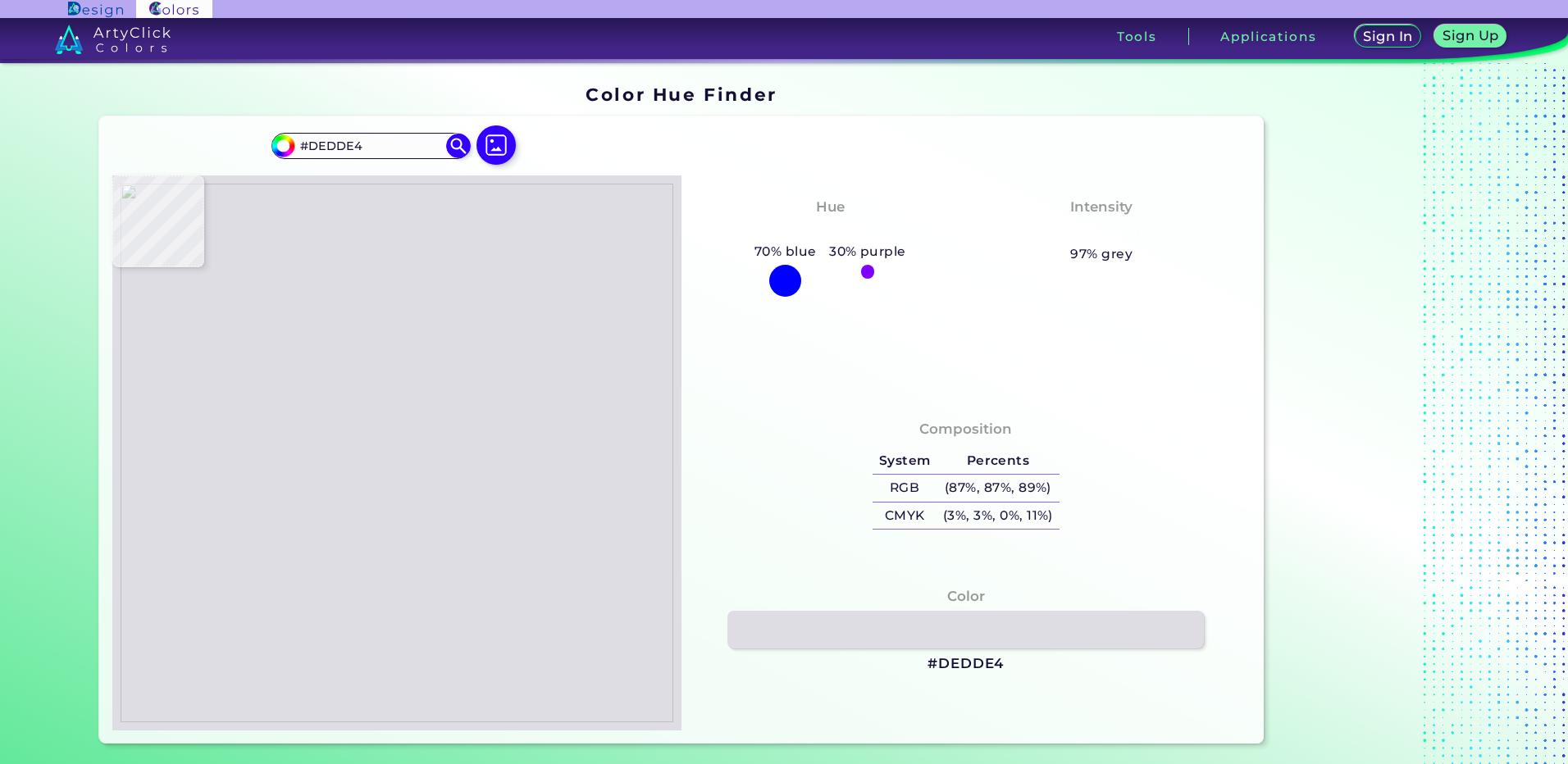
type input "#d9d7e3"
type input "#D9D7E3"
type input "#c0bfdd"
type input "#C0BFDD"
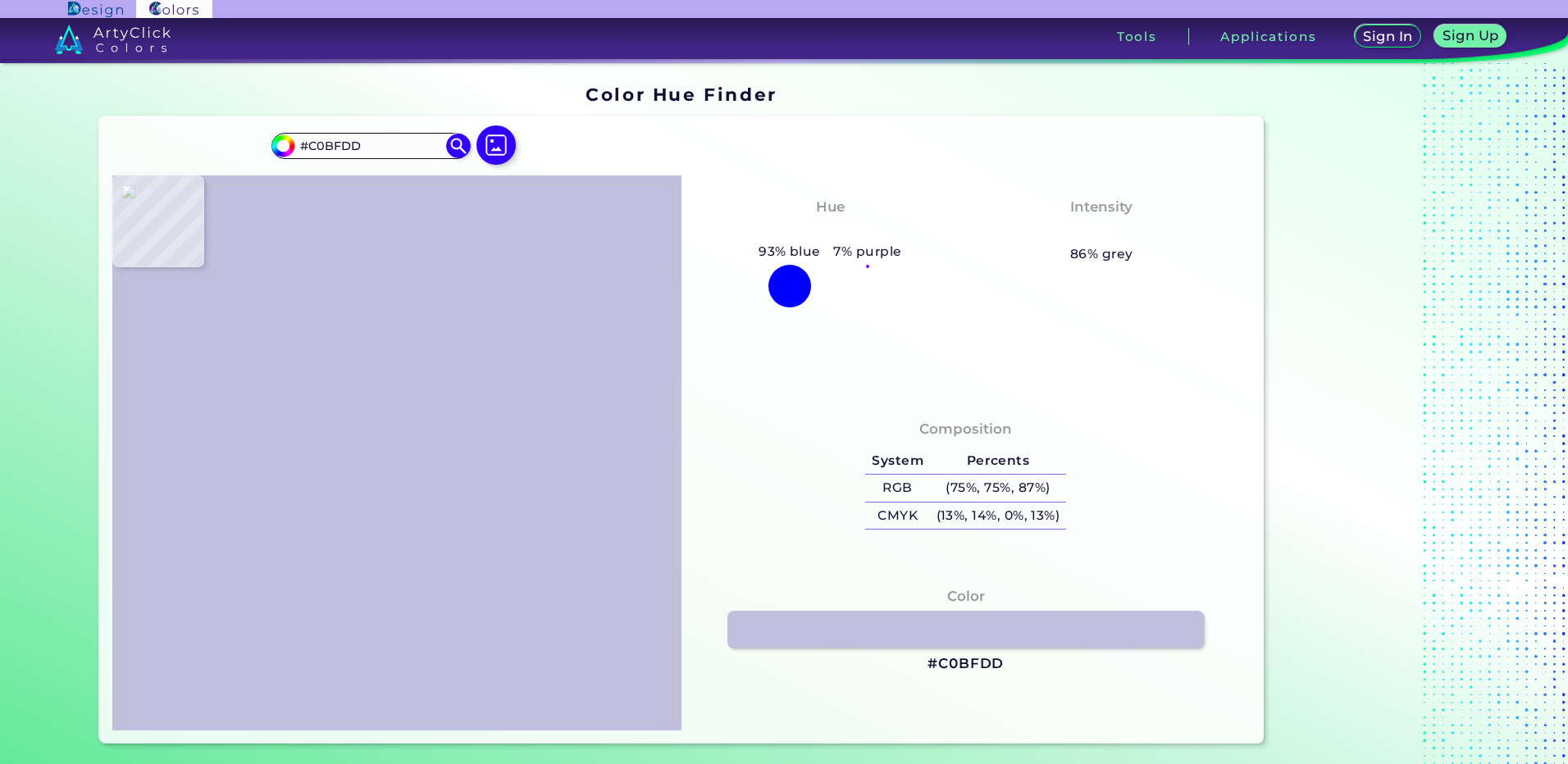
type input "#e4e2e7"
type input "#E4E2E7"
type input "#d8d2dd"
type input "#D8D2DD"
type input "#e9e9ea"
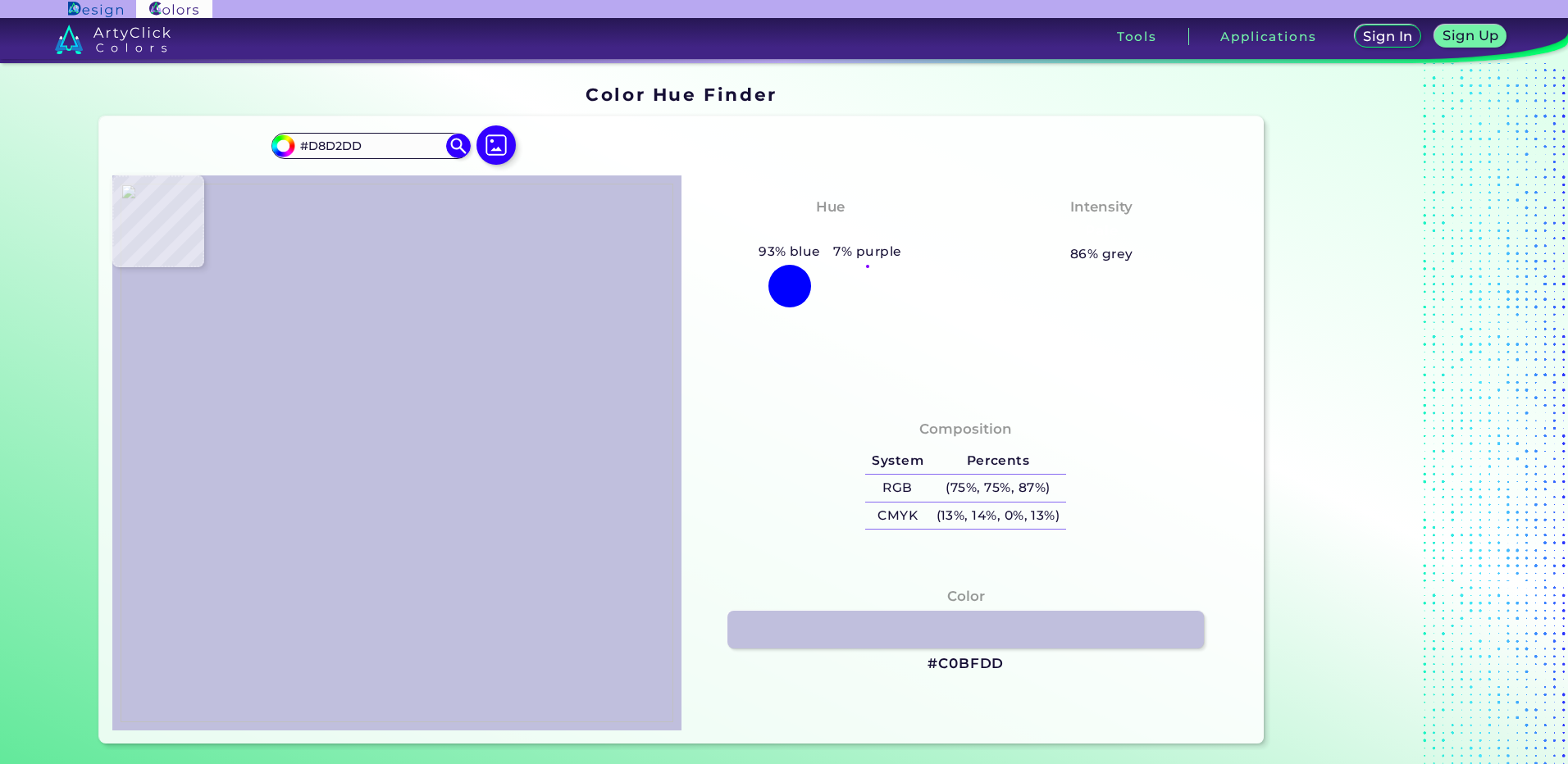
type input "#E9E9EA"
type input "#e7e8e9"
type input "#E7E8E9"
type input "#e9e8e9"
type input "#E9E8E9"
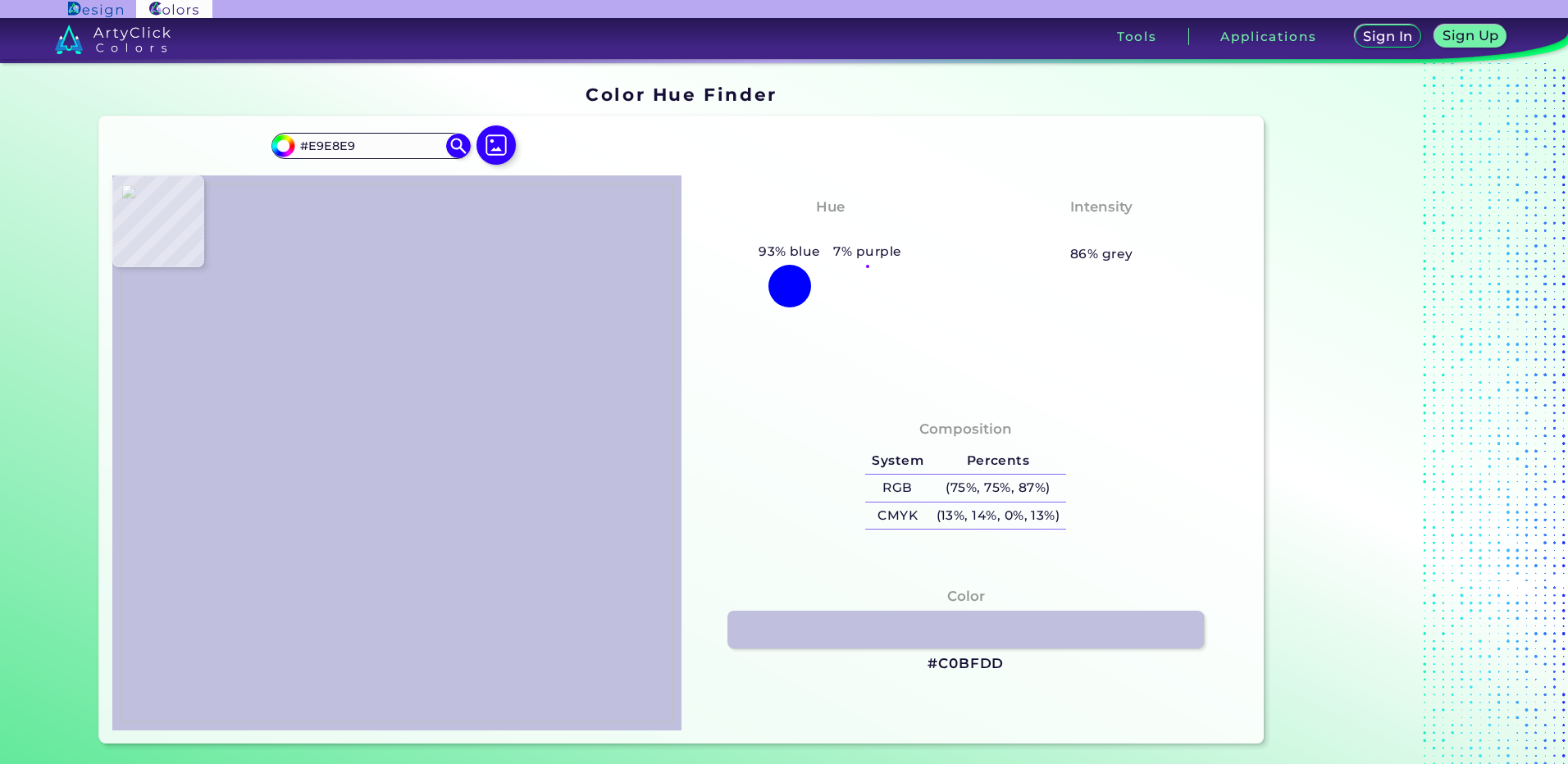
type input "#e9e8e8"
type input "#E9E8E8"
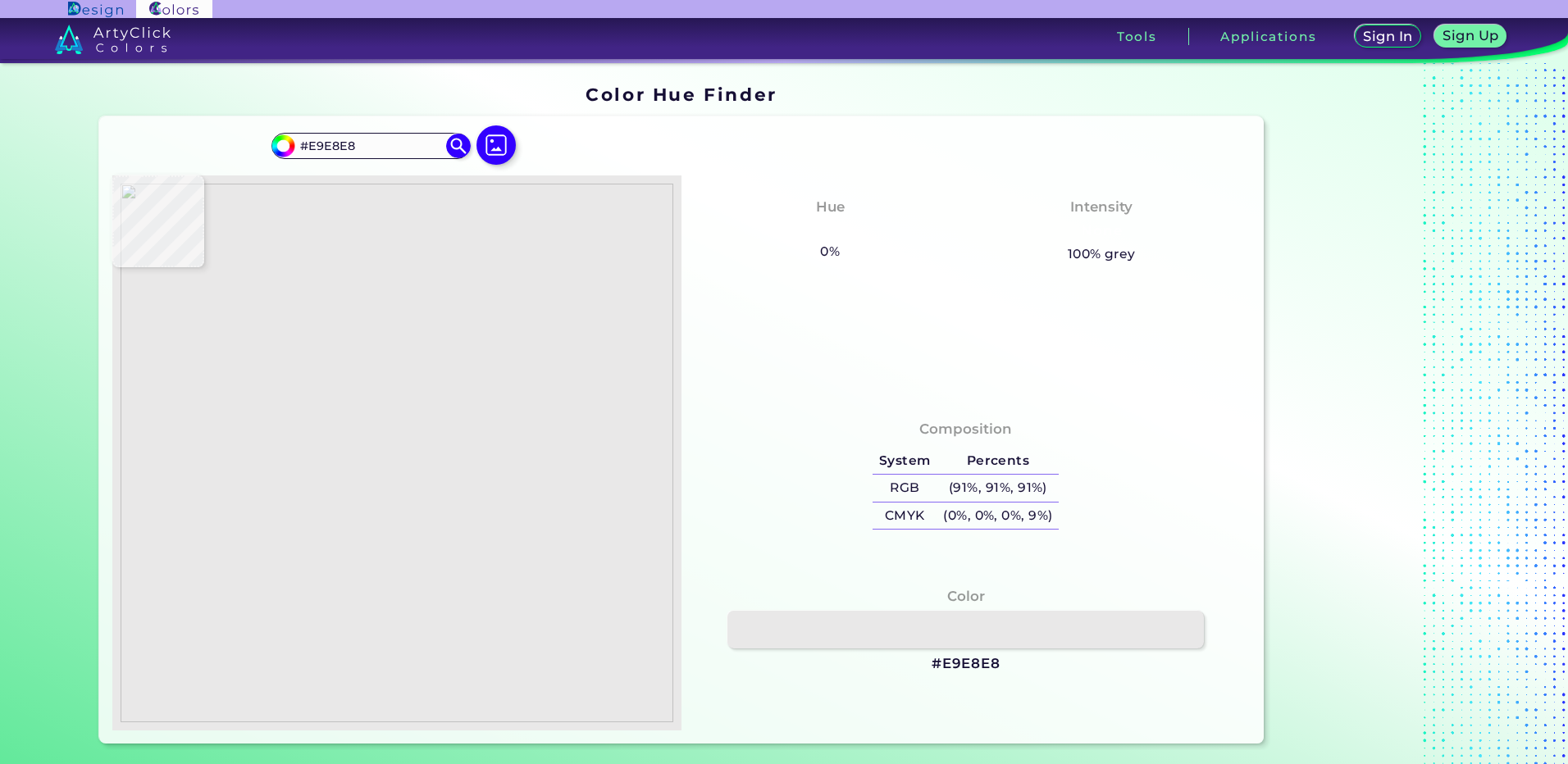
type input "#e4e4e5"
type input "#E4E4E5"
type input "#e4e2e5"
type input "#E4E2E5"
type input "#e3e1e3"
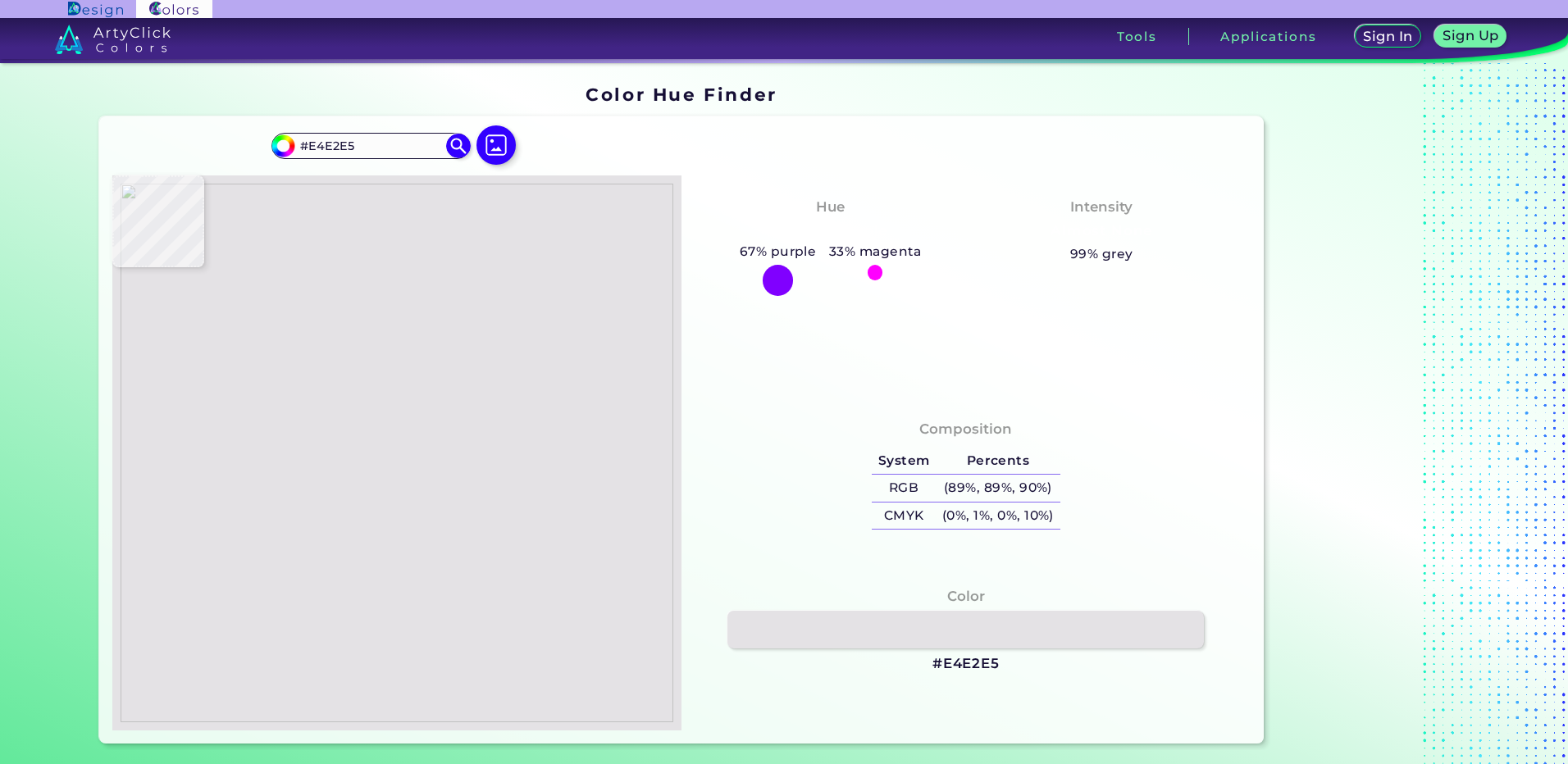
type input "#E3E1E3"
type input "#e3e1e2"
type input "#E3E1E2"
type input "#e3e1e5"
type input "#E3E1E5"
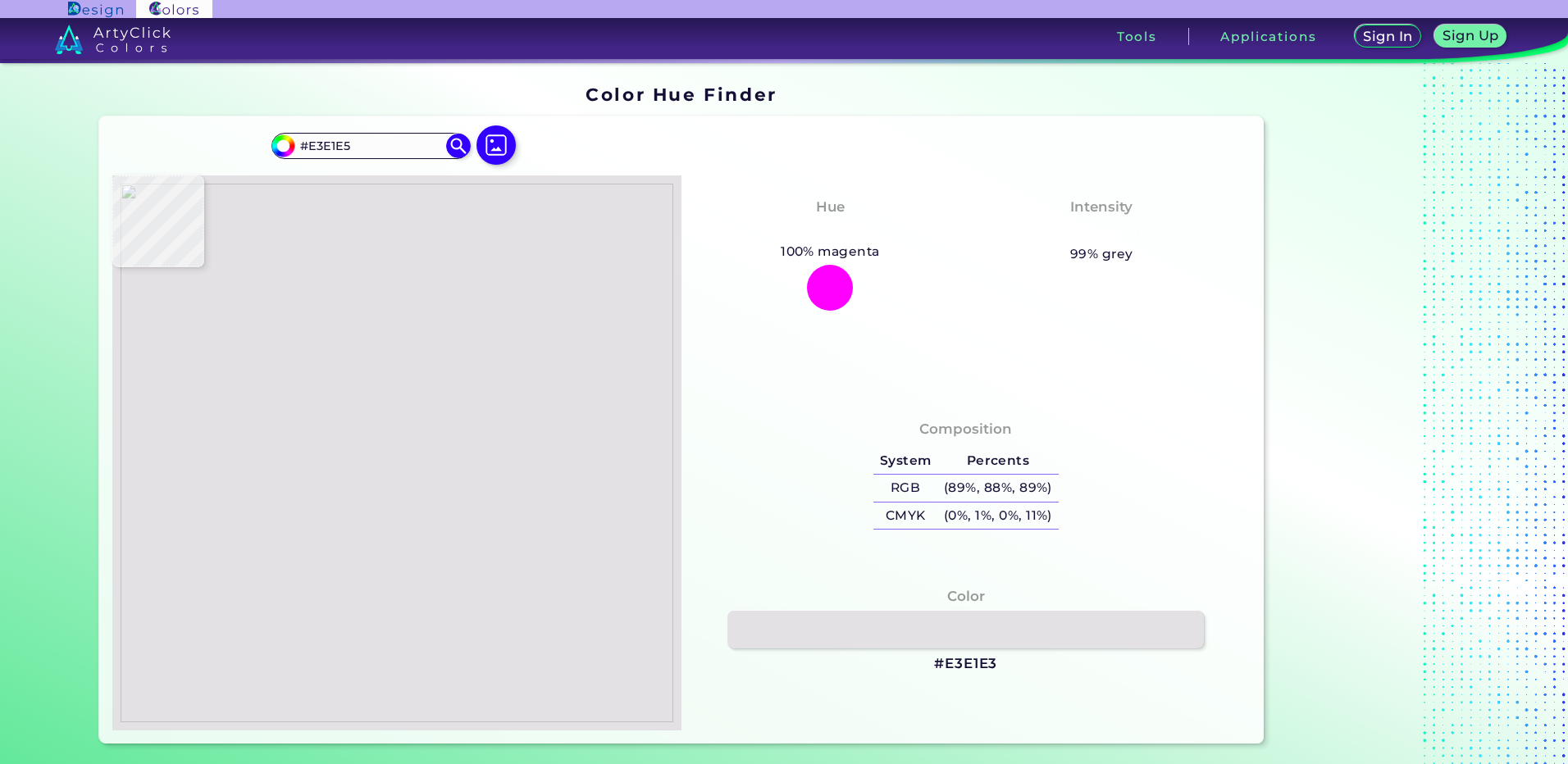
type input "#e4e2e5"
type input "#E4E2E5"
type input "#e8e9e9"
type input "#E8E9E9"
type input "#e7e7e9"
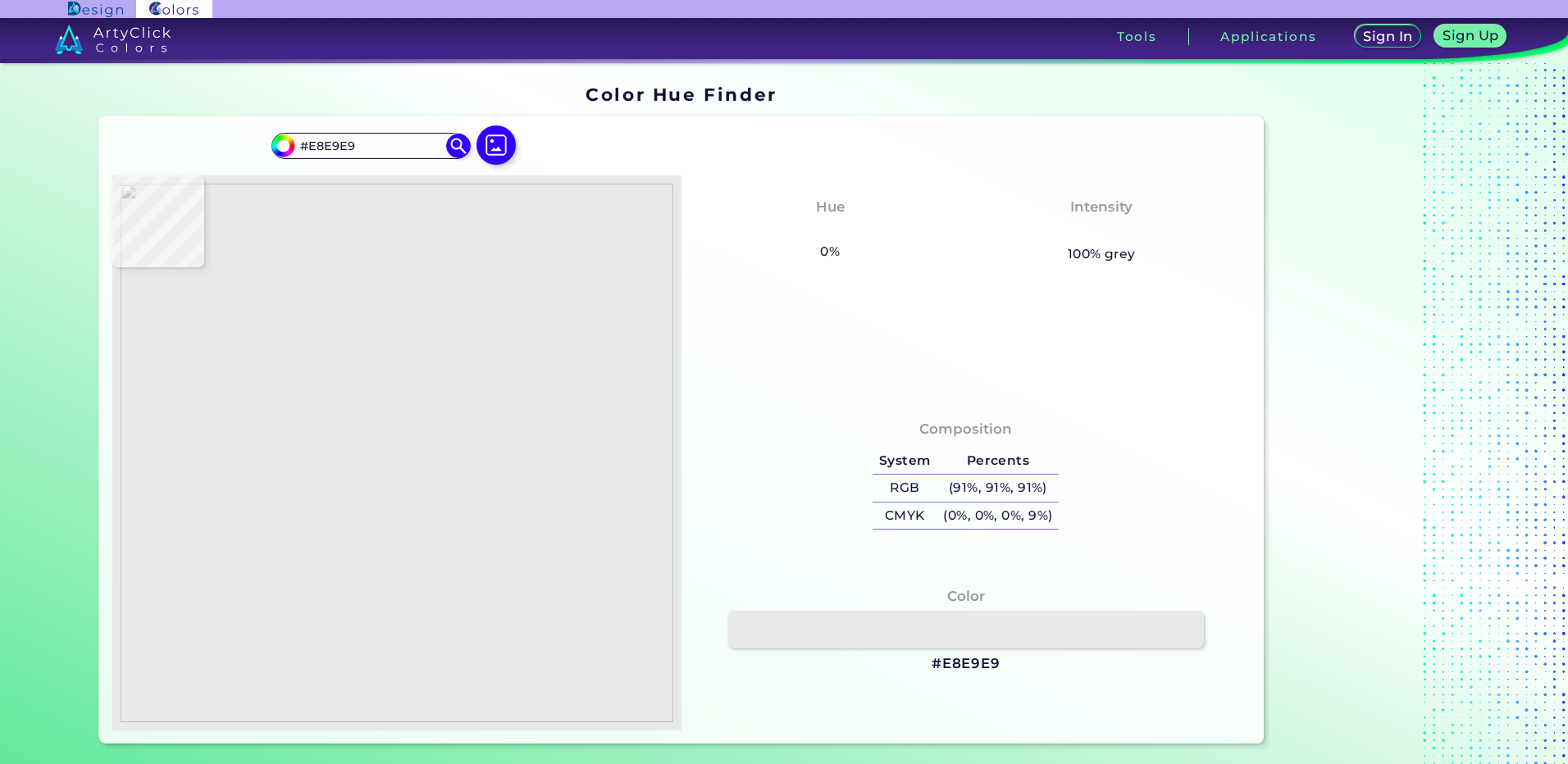
type input "#E7E7E9"
click at [438, 370] on img at bounding box center [396, 453] width 552 height 538
click at [416, 352] on img at bounding box center [396, 453] width 552 height 538
type input "#706d75"
type input "#706D75"
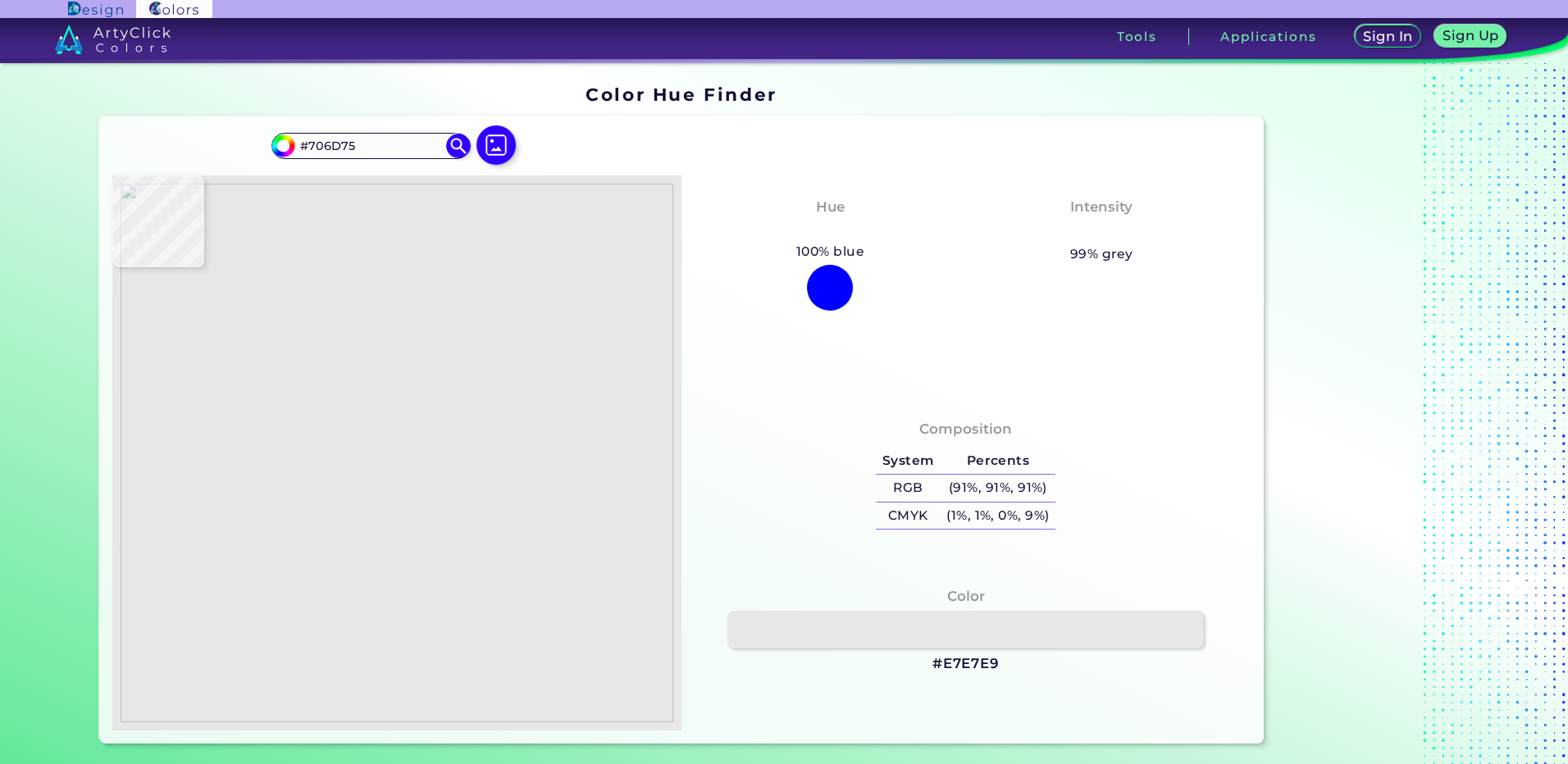
type input "#e9e9ea"
type input "#E9E9EA"
type input "#f2f2f3"
type input "#F2F2F3"
type input "#eaeaeb"
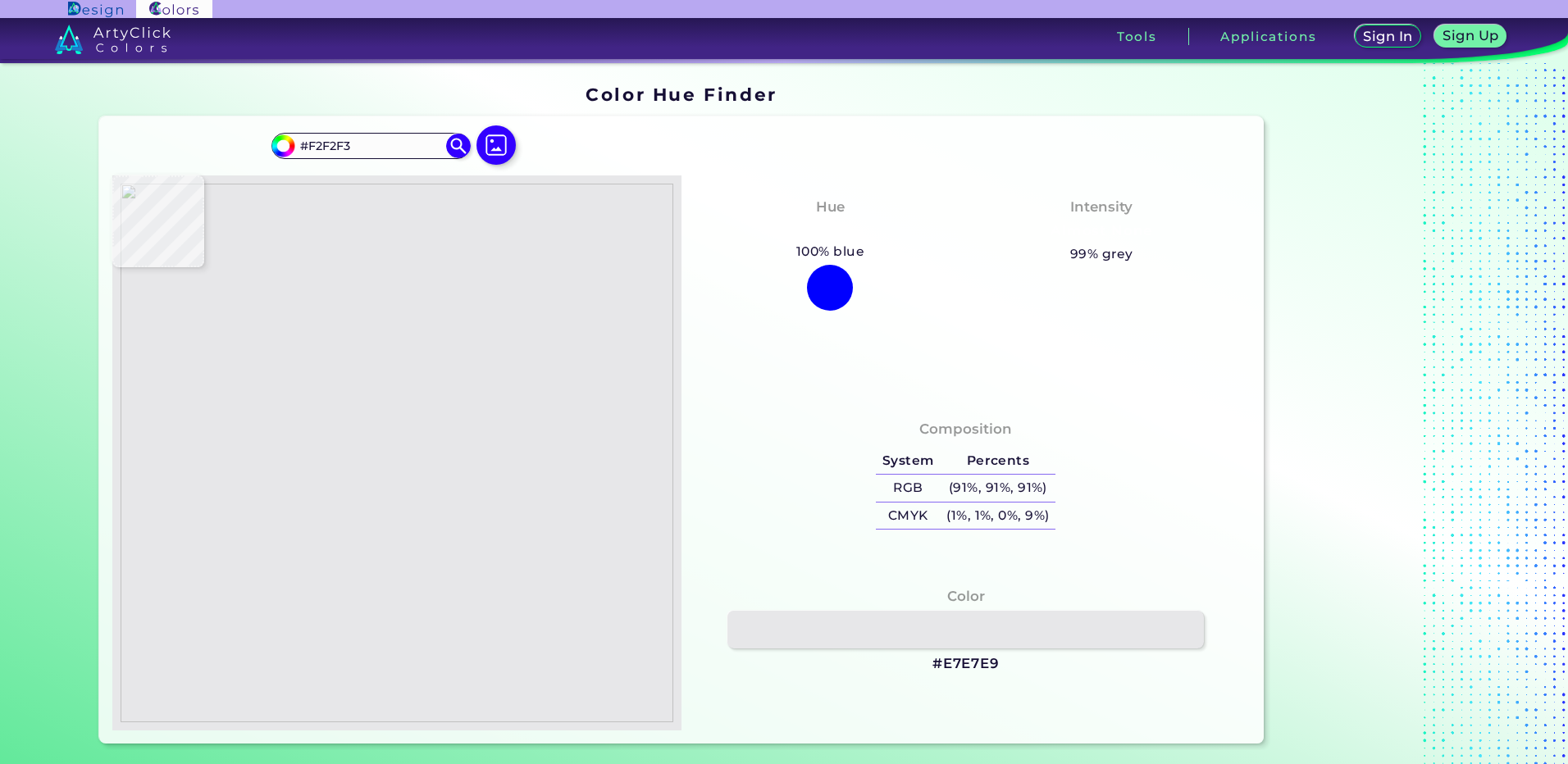
type input "#EAEAEB"
type input "#e7e6e9"
type input "#E7E6E9"
type input "#e9e8ea"
type input "#E9E8EA"
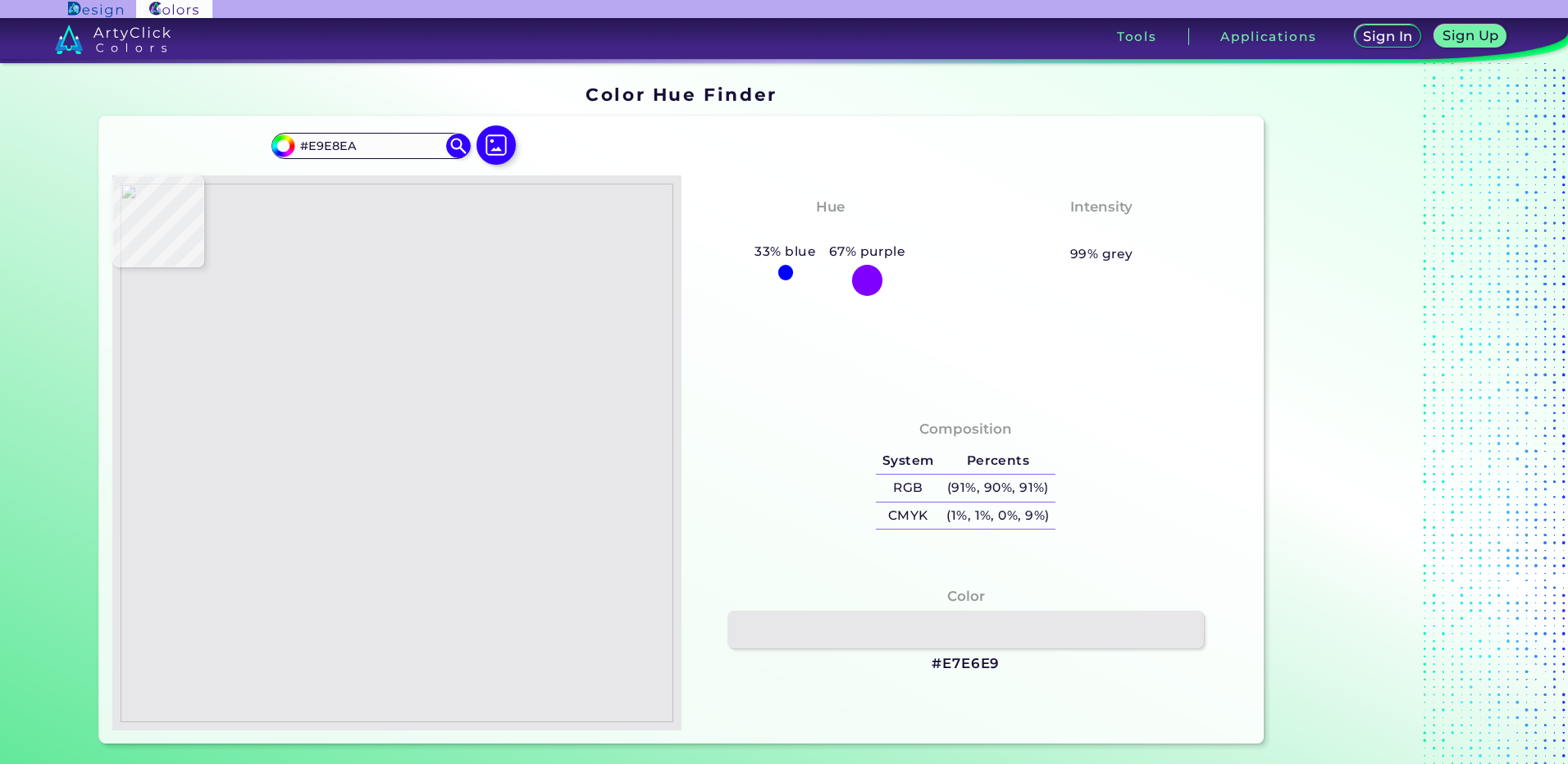
type input "#eaeae9"
type input "#EAEAE9"
type input "#eaeaeb"
type input "#EAEAEB"
type input "#e6e5e9"
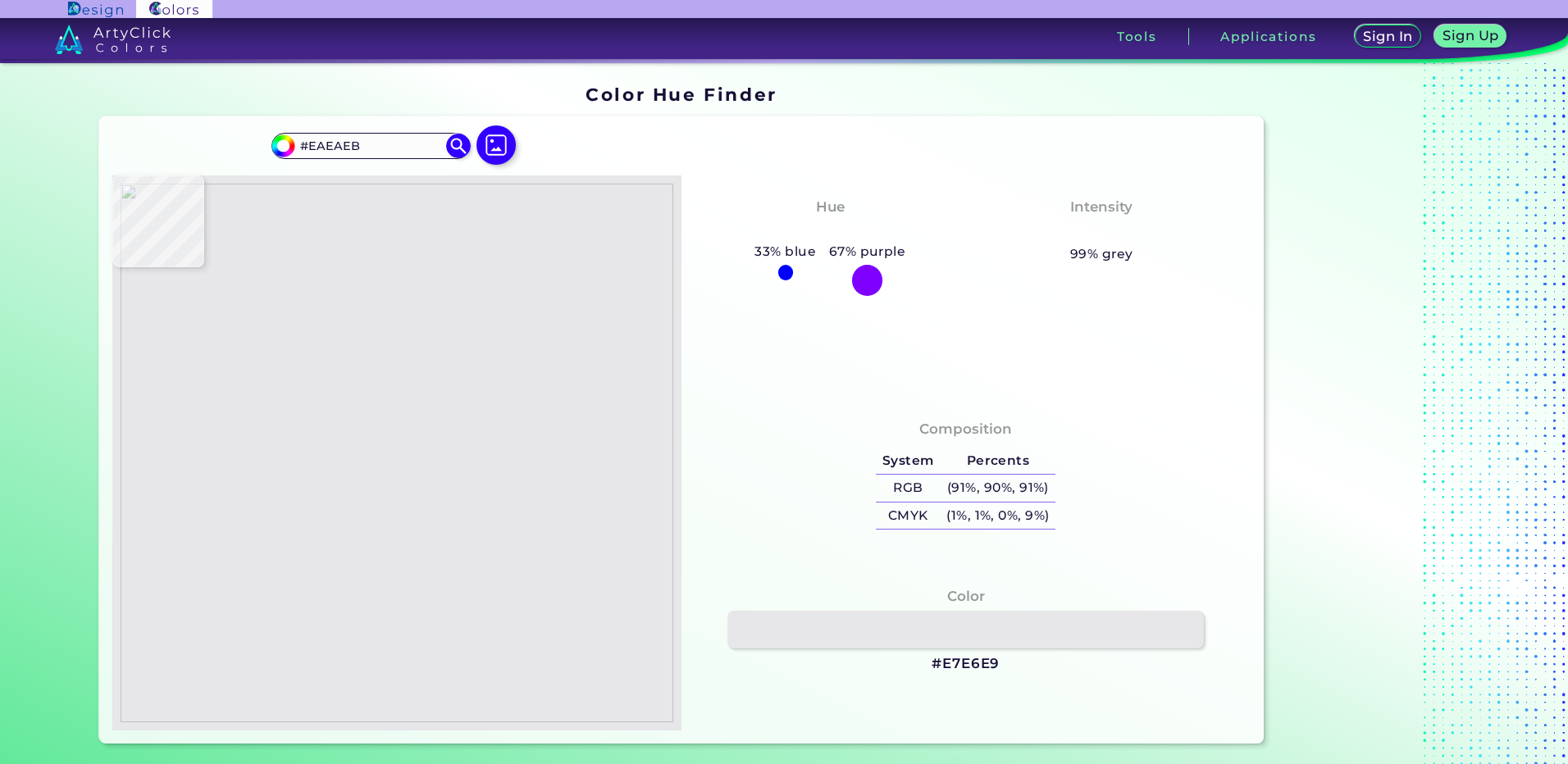
type input "#E6E5E9"
type input "#e4e3e5"
type input "#E4E3E5"
type input "#ceccde"
type input "#CECCDE"
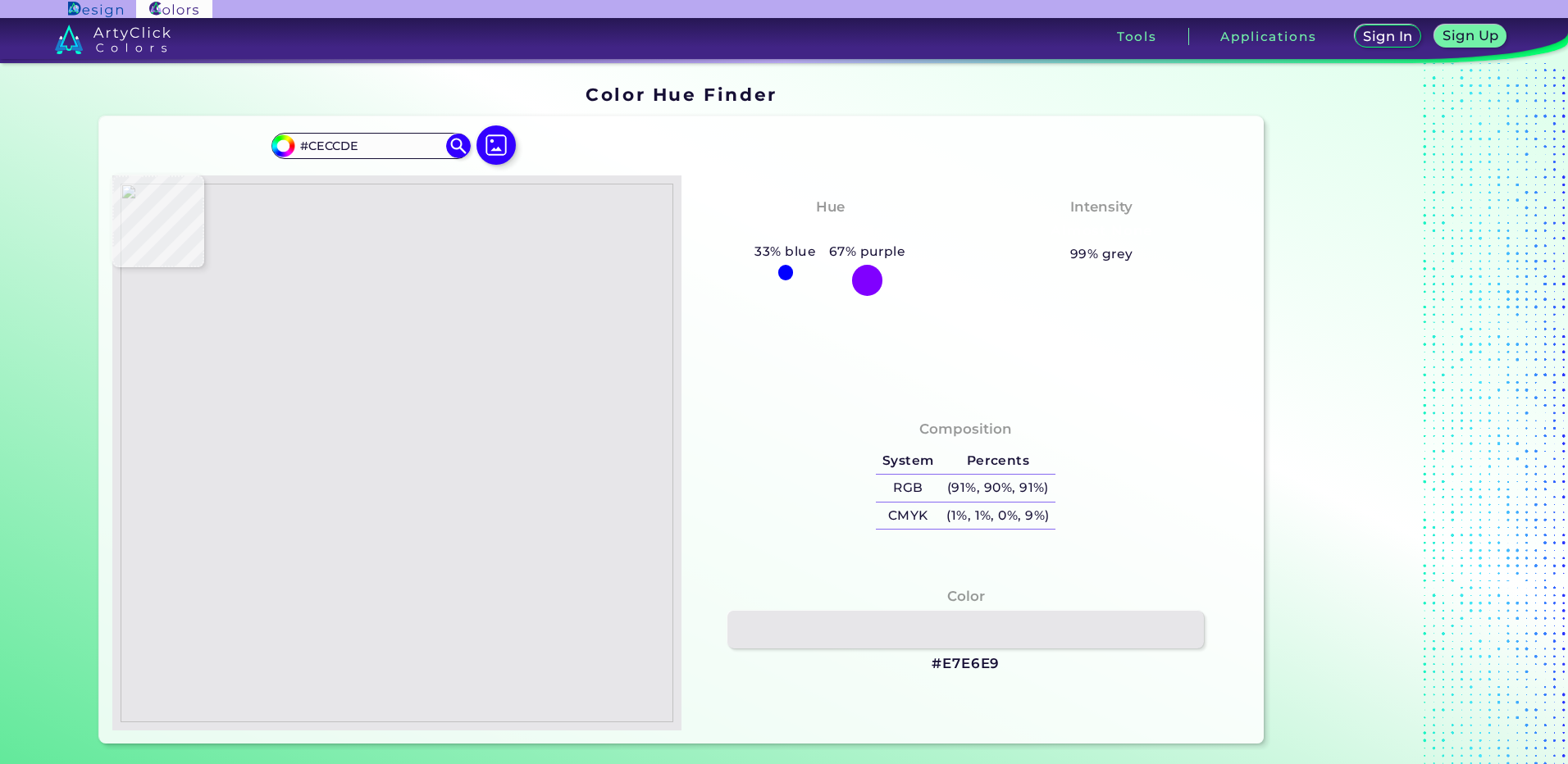
type input "#e9e8ea"
type input "#E9E8EA"
type input "#ebe9ec"
type input "#EBE9EC"
type input "#eae9eb"
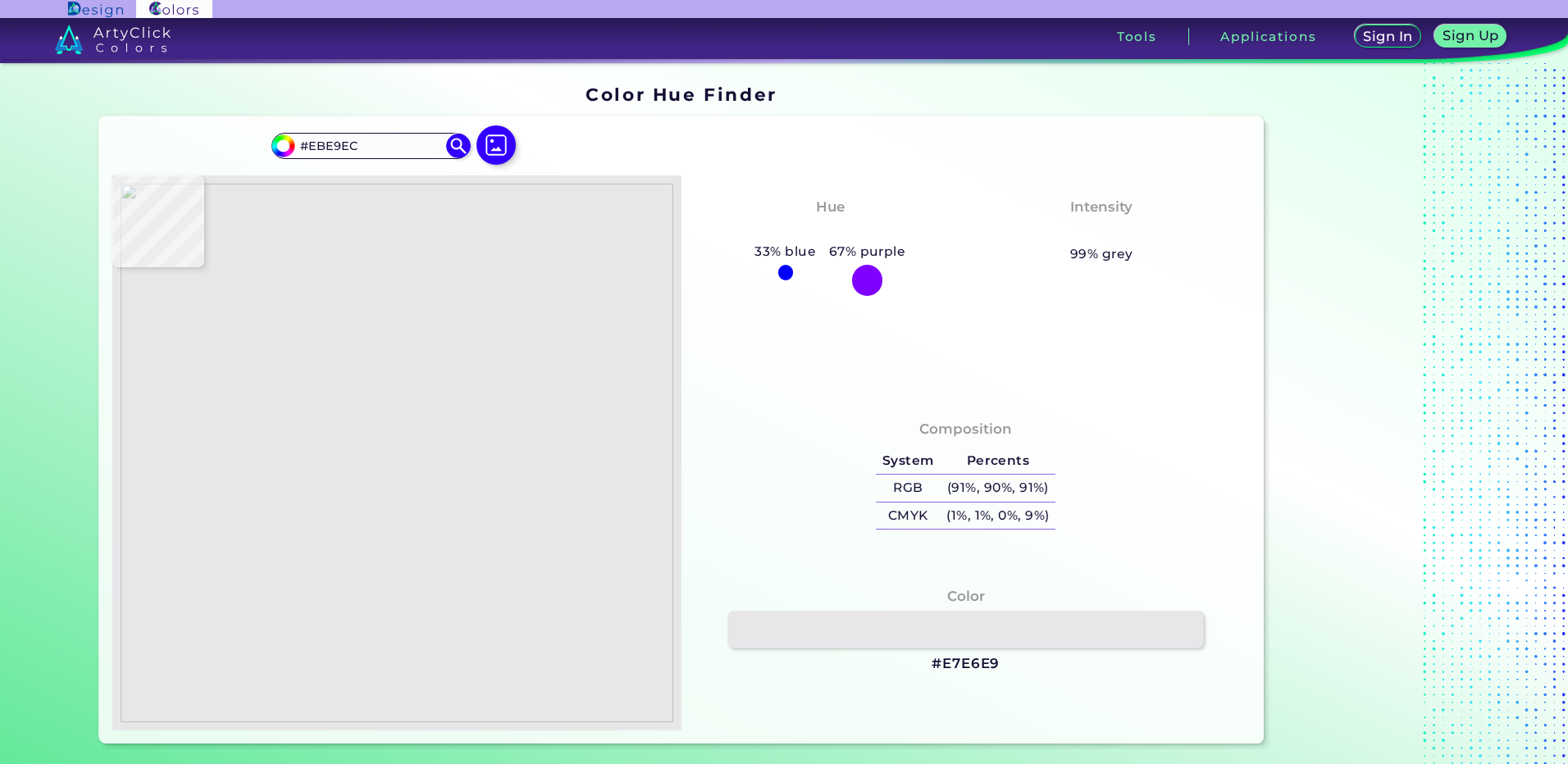
type input "#EAE9EB"
type input "#eaebeb"
type input "#EAEBEB"
type input "#e9e9eb"
type input "#E9E9EB"
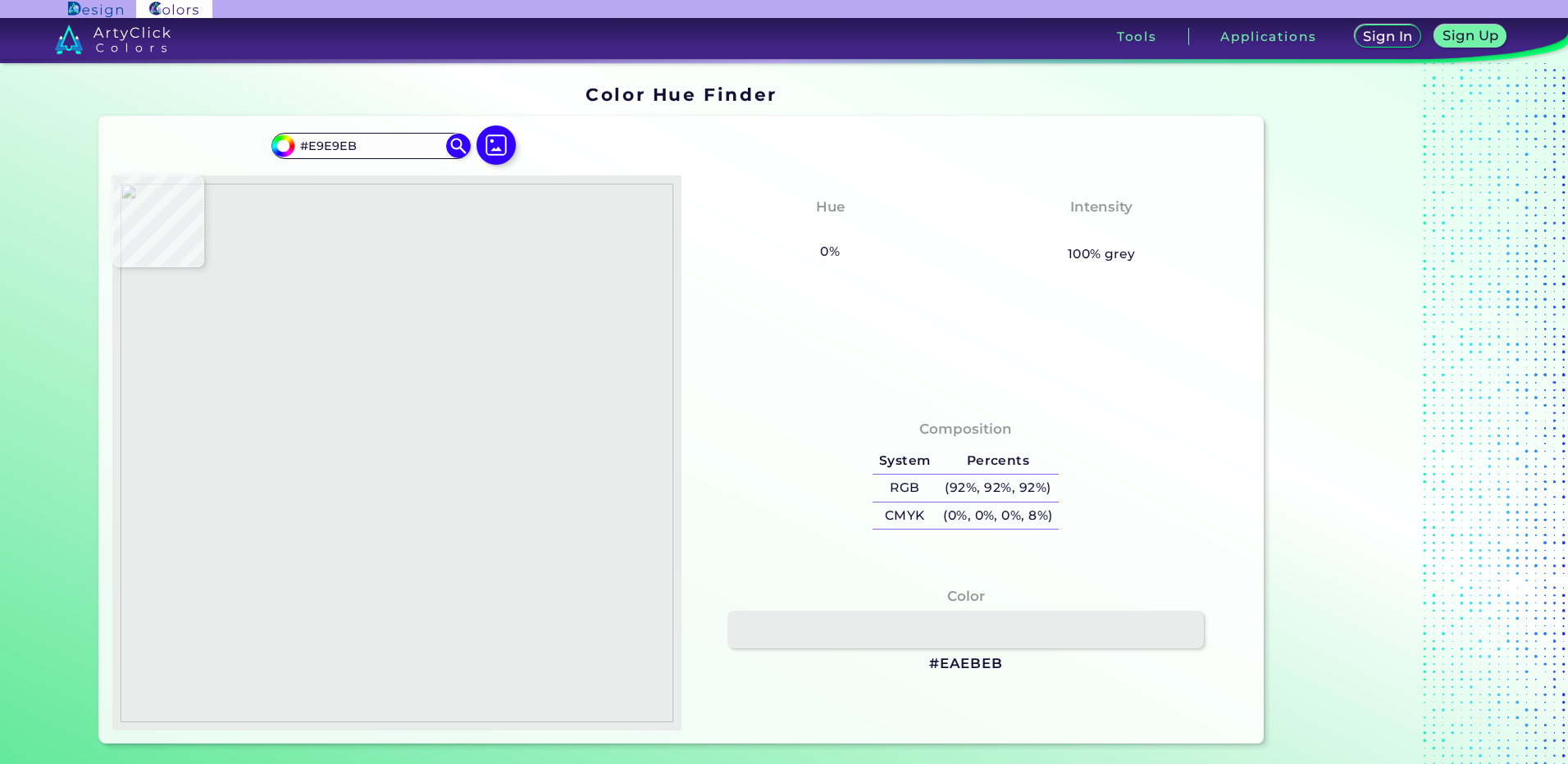
type input "#eae9eb"
type input "#EAE9EB"
type input "#eaeaeb"
type input "#EAEAEB"
type input "#eae9ea"
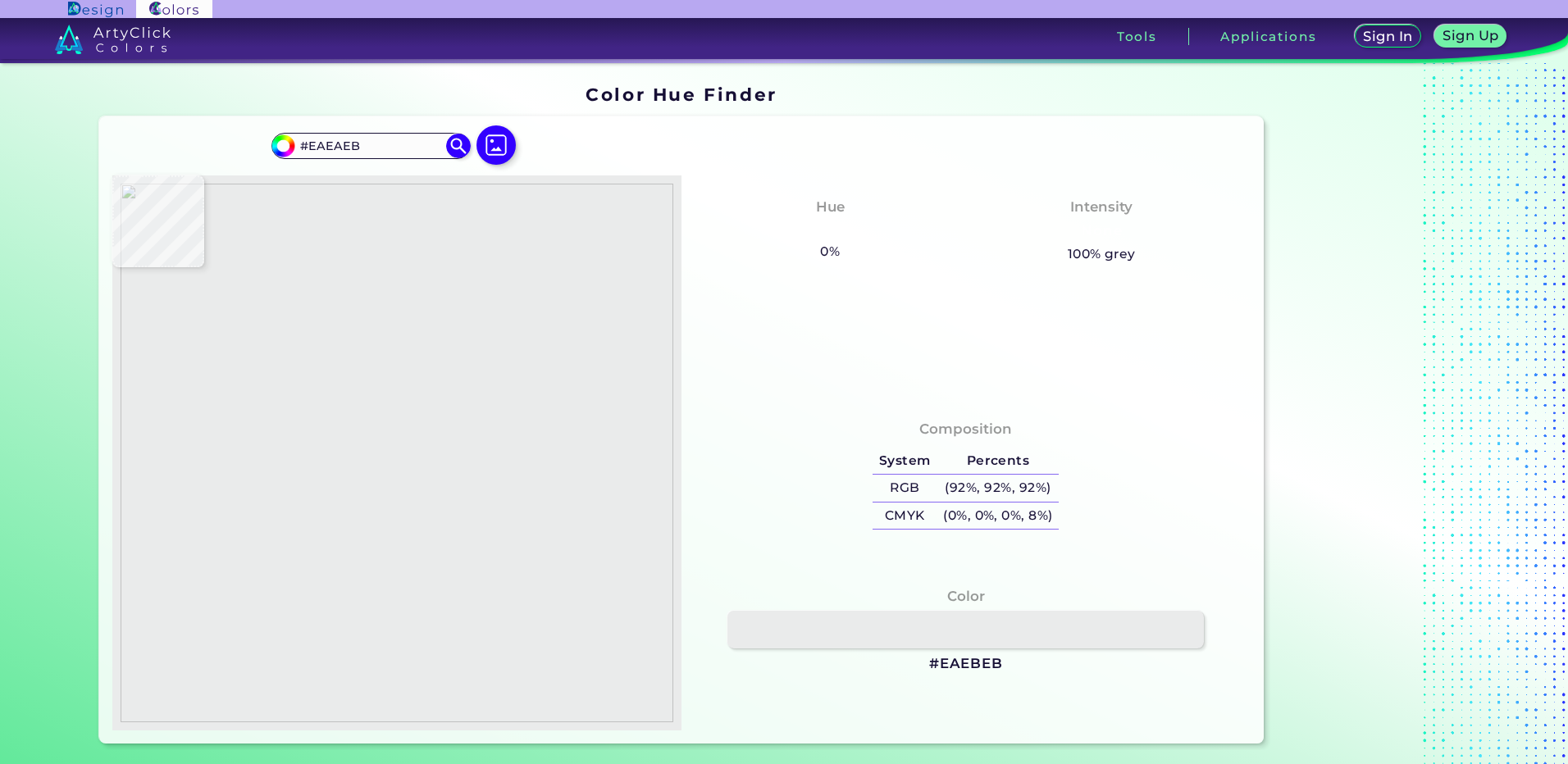
type input "#EAE9EA"
type input "#e8e7e9"
type input "#E8E7E9"
click at [452, 371] on img at bounding box center [396, 453] width 552 height 538
click at [973, 660] on h3 "#E8E7E9" at bounding box center [965, 664] width 68 height 20
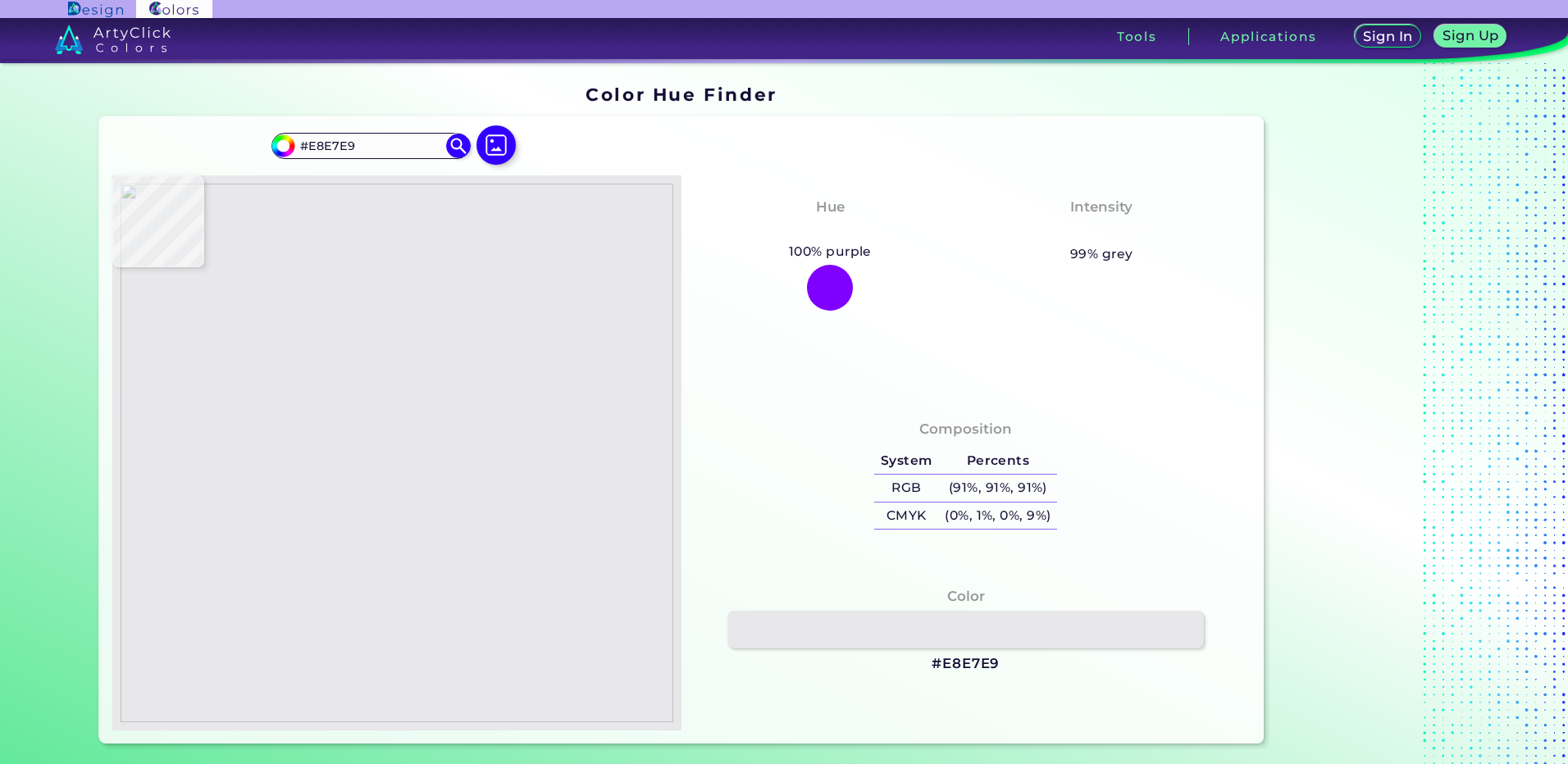
click at [422, 354] on img at bounding box center [396, 453] width 552 height 538
type input "#706e77"
type input "#706E77"
type input "#8e8d8d"
type input "#8E8D8D"
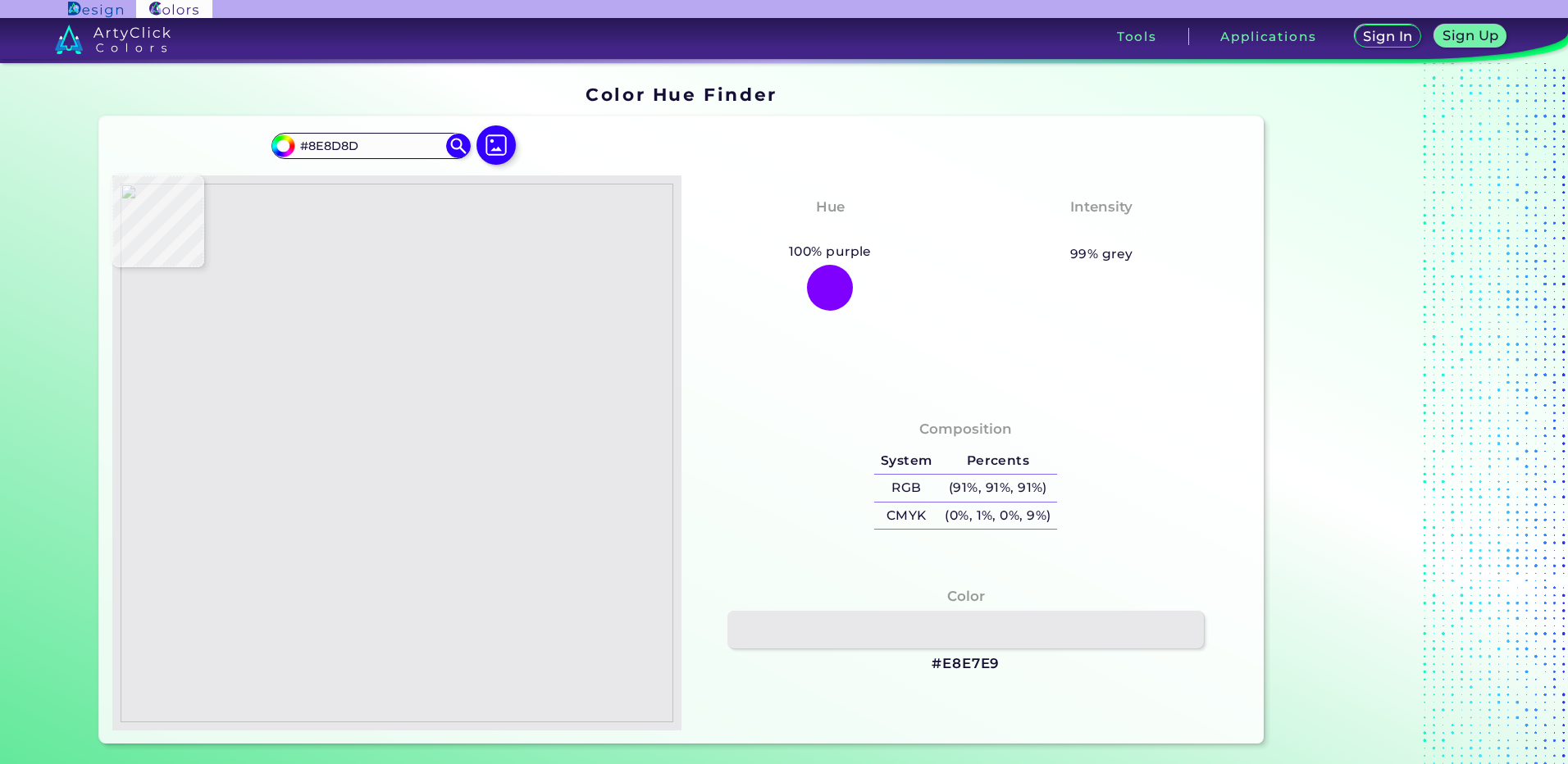
type input "#8b8a8b"
type input "#8B8A8B"
type input "#8a898a"
type input "#8A898A"
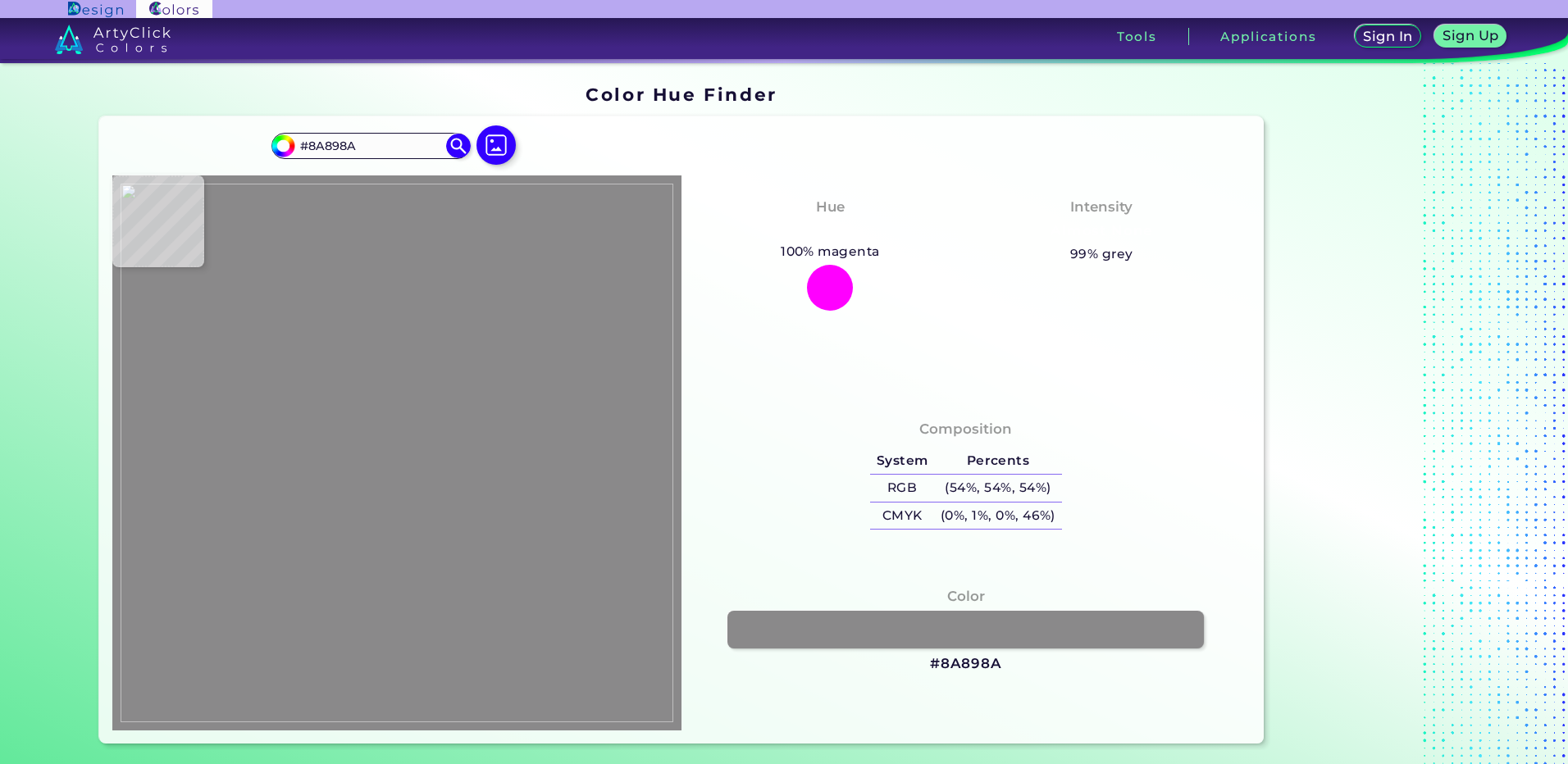
type input "#868487"
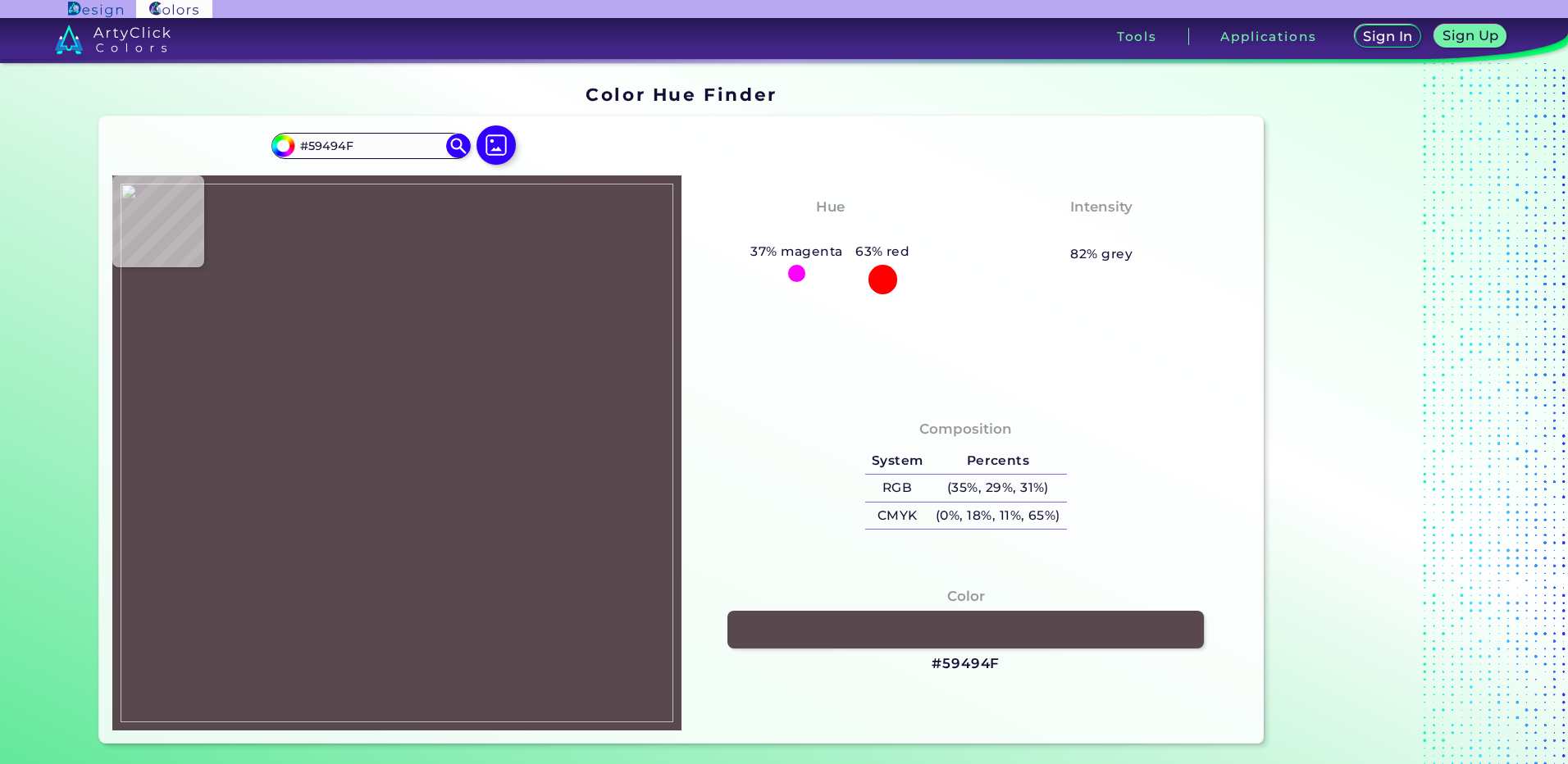
click at [416, 382] on img at bounding box center [396, 453] width 552 height 538
click at [415, 382] on img at bounding box center [396, 453] width 552 height 538
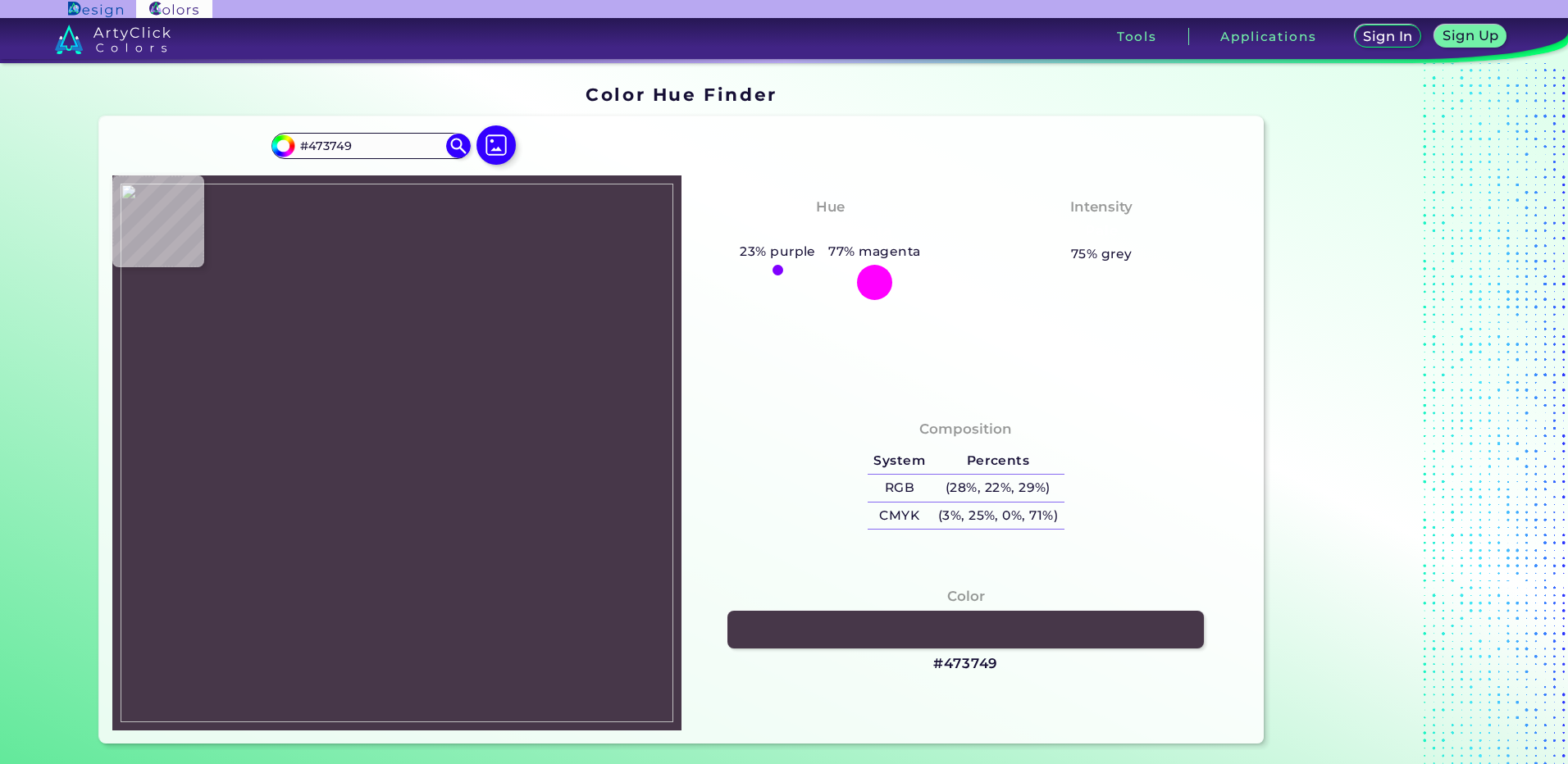
click at [365, 386] on img at bounding box center [396, 453] width 552 height 538
click at [944, 669] on h3 "#473749" at bounding box center [965, 664] width 64 height 20
click at [391, 362] on img at bounding box center [396, 453] width 552 height 538
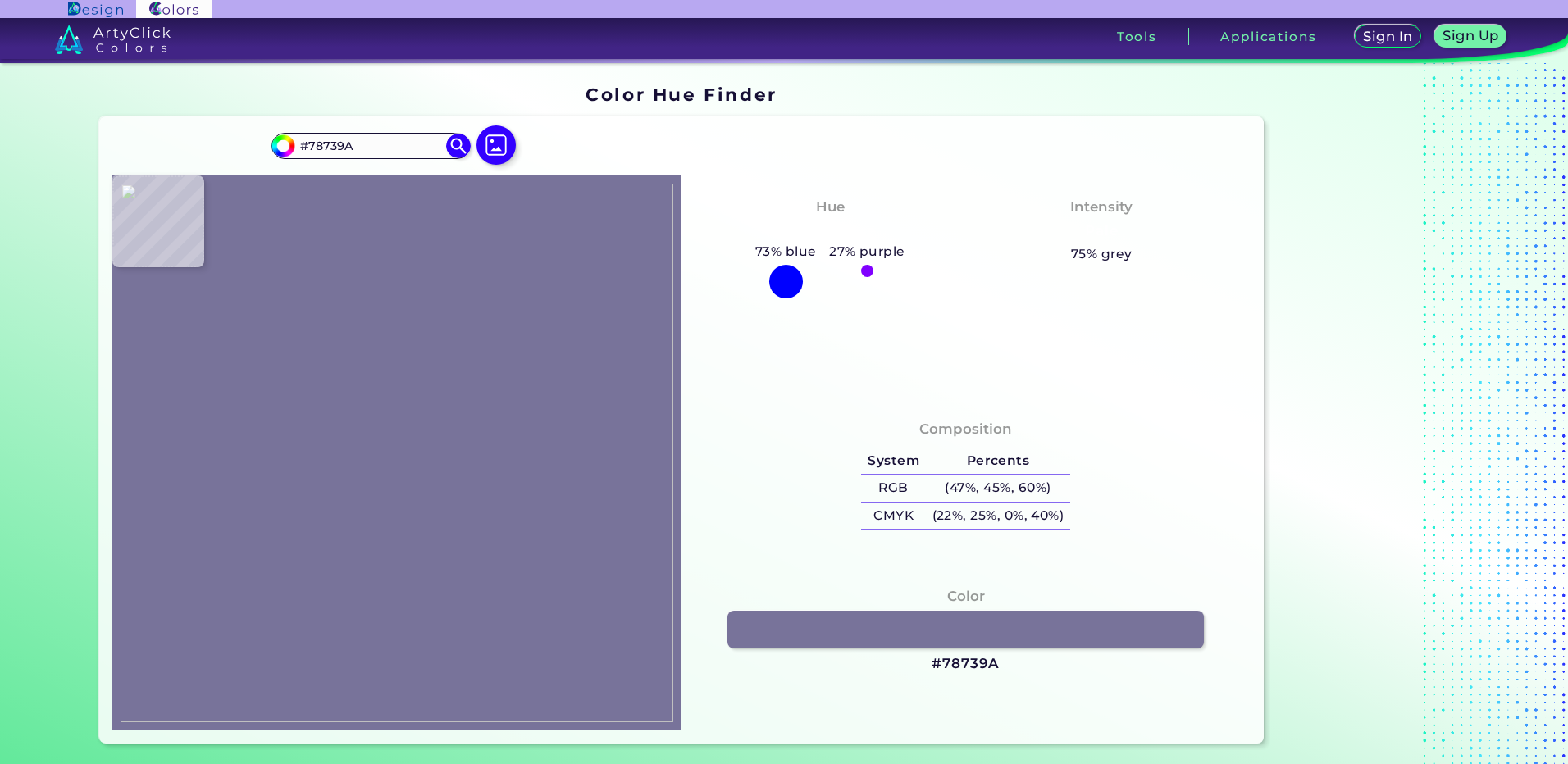
click at [357, 406] on img at bounding box center [396, 453] width 552 height 538
drag, startPoint x: 968, startPoint y: 667, endPoint x: 965, endPoint y: 649, distance: 18.2
click at [968, 667] on h3 "#78739A" at bounding box center [965, 664] width 68 height 20
click at [335, 449] on img at bounding box center [396, 453] width 552 height 538
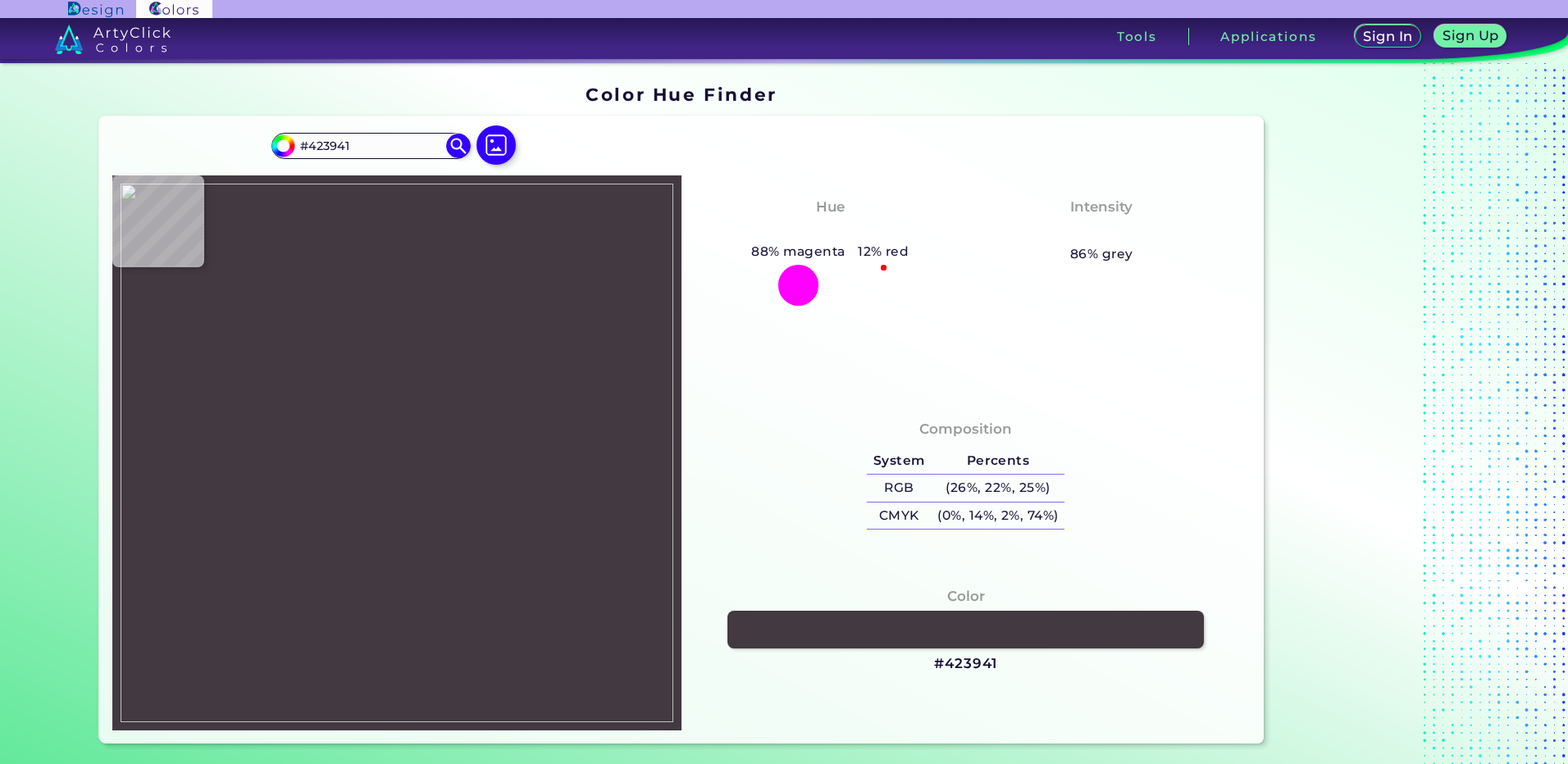
click at [340, 473] on img at bounding box center [396, 453] width 552 height 538
click at [971, 664] on h3 "#423941" at bounding box center [965, 664] width 63 height 20
click at [325, 414] on img at bounding box center [396, 453] width 552 height 538
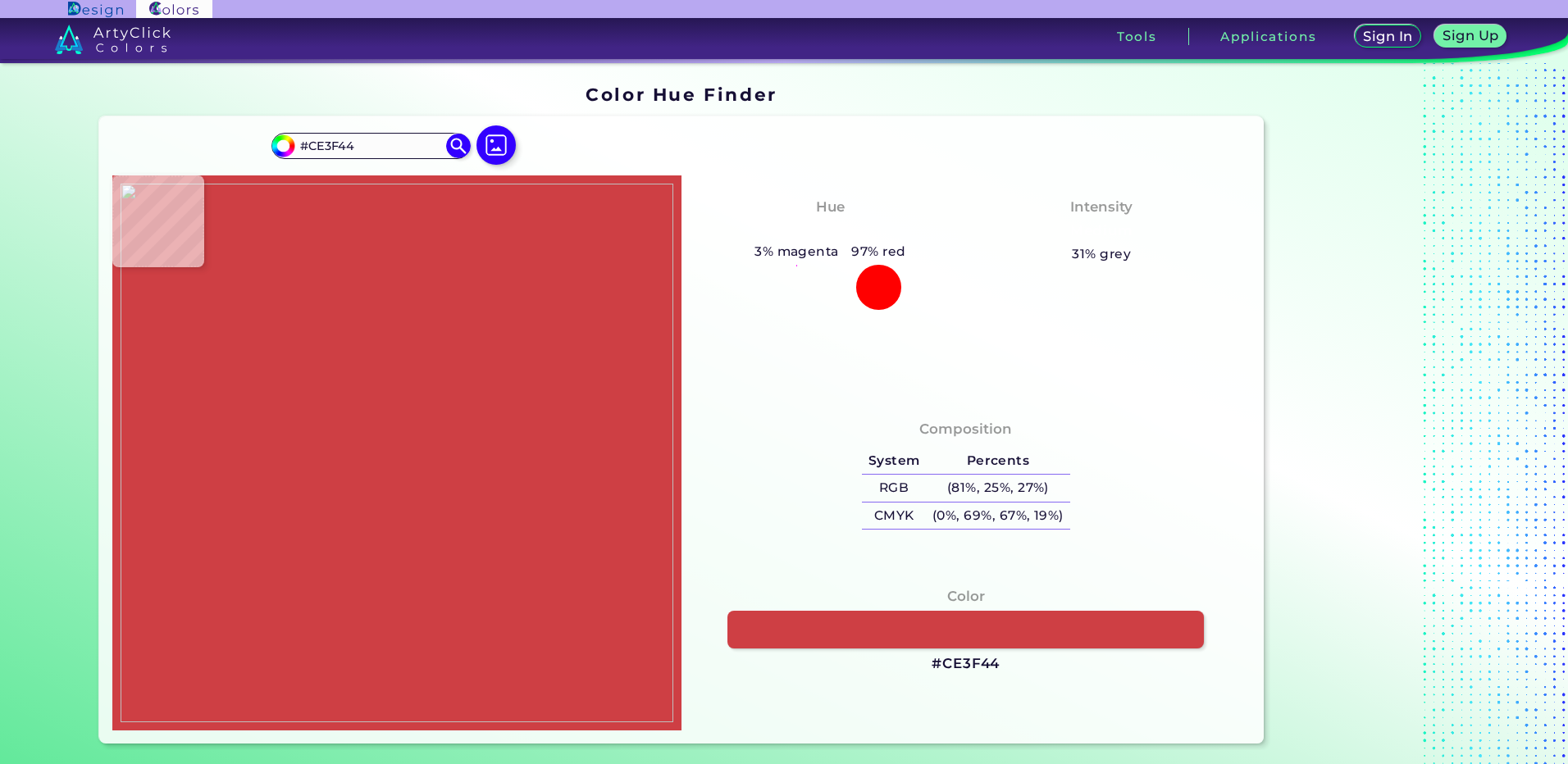
click at [355, 358] on img at bounding box center [396, 453] width 552 height 538
click at [949, 657] on h3 "#CE3F44" at bounding box center [965, 664] width 68 height 20
click at [495, 152] on img at bounding box center [496, 145] width 48 height 48
click at [0, 0] on input "file" at bounding box center [0, 0] width 0 height 0
click at [345, 497] on img at bounding box center [396, 453] width 552 height 538
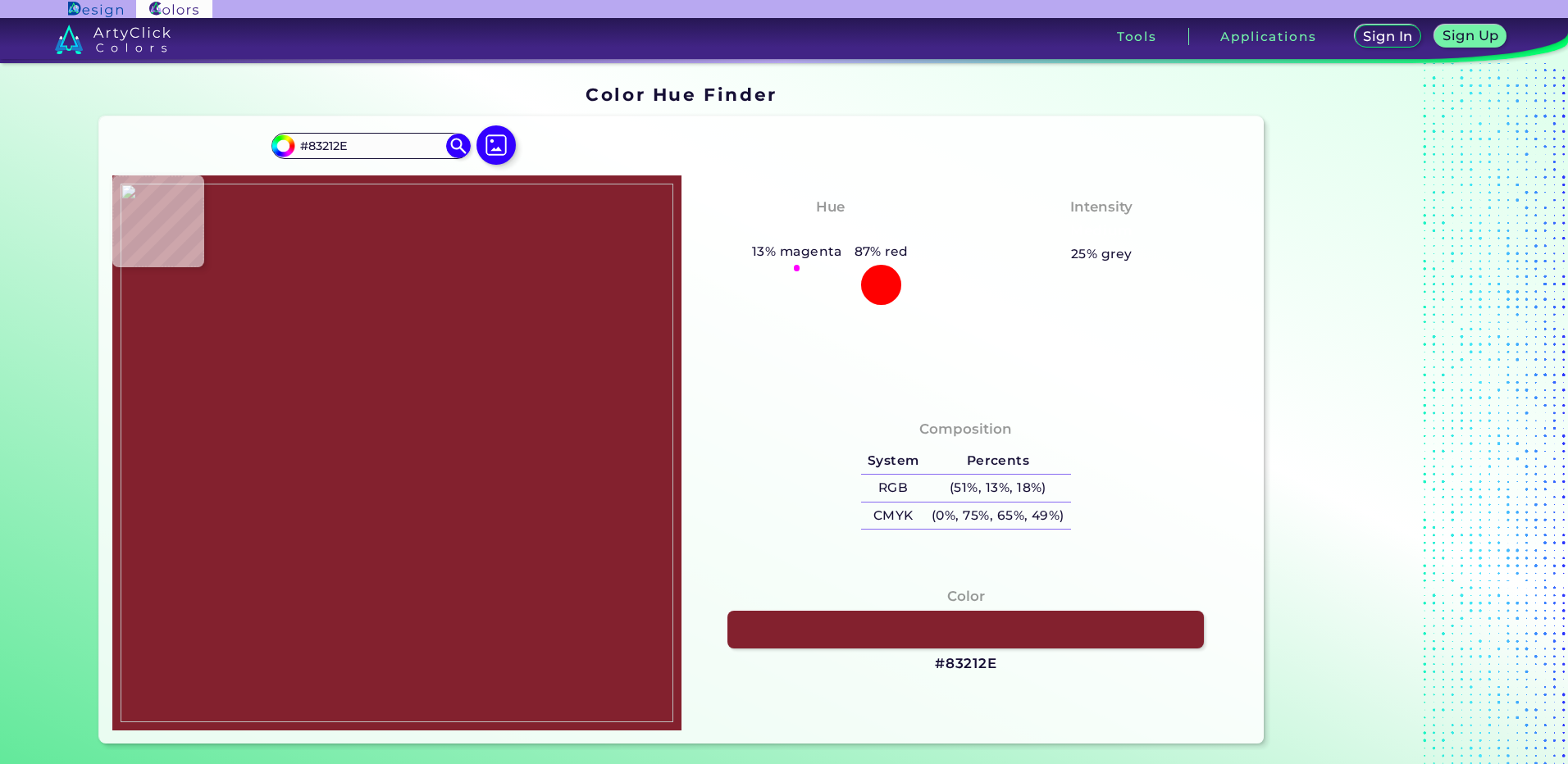
click at [330, 477] on img at bounding box center [396, 453] width 552 height 538
click at [951, 660] on h3 "#83212E" at bounding box center [966, 664] width 63 height 20
click at [485, 141] on img at bounding box center [496, 145] width 48 height 48
click at [0, 0] on input "file" at bounding box center [0, 0] width 0 height 0
click at [389, 365] on img at bounding box center [396, 453] width 552 height 538
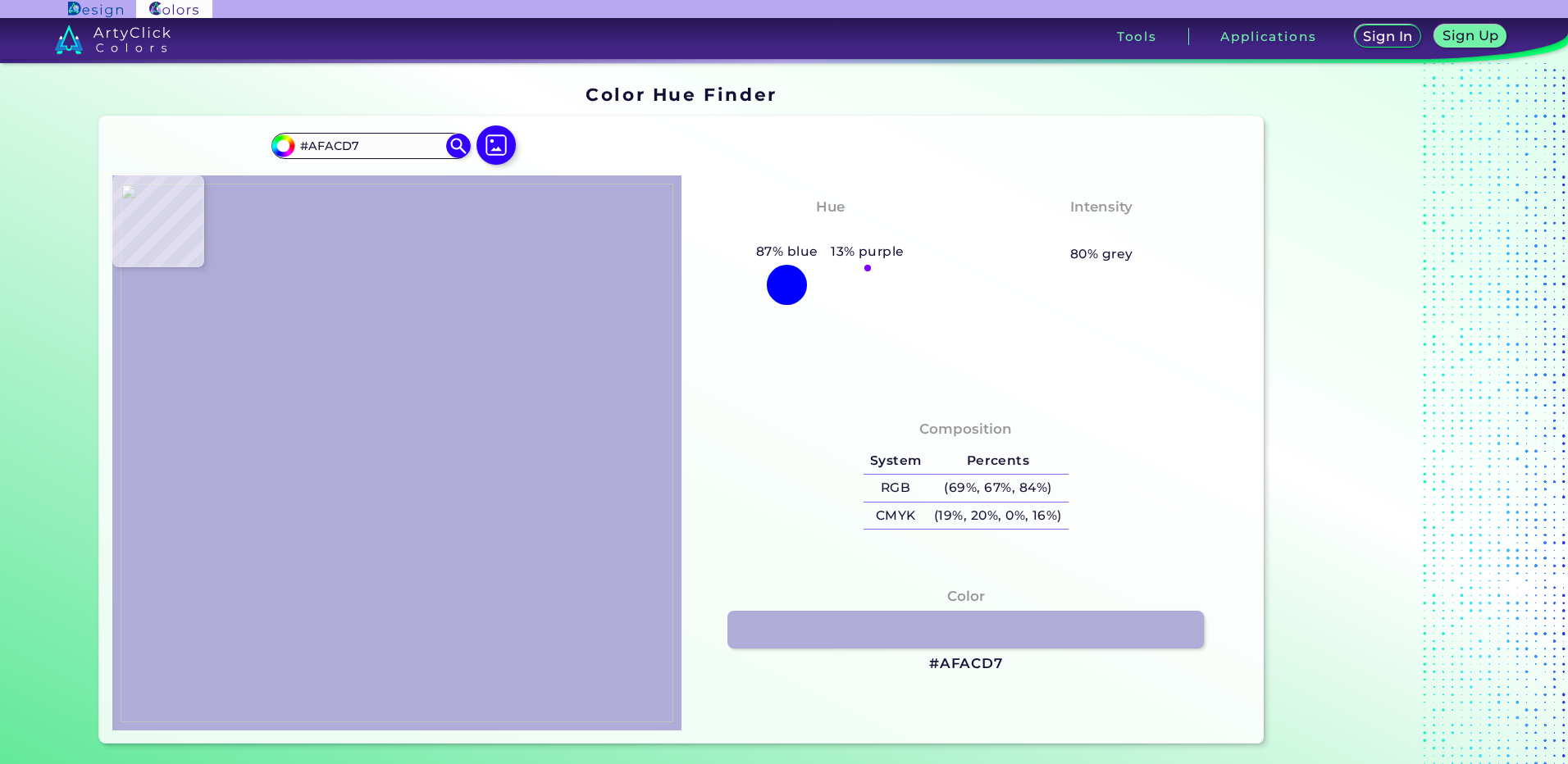
click at [383, 389] on img at bounding box center [396, 453] width 552 height 538
drag, startPoint x: 971, startPoint y: 662, endPoint x: 852, endPoint y: 362, distance: 322.7
click at [970, 662] on h3 "#AFACD7" at bounding box center [965, 664] width 74 height 20
click at [388, 359] on img at bounding box center [396, 453] width 552 height 538
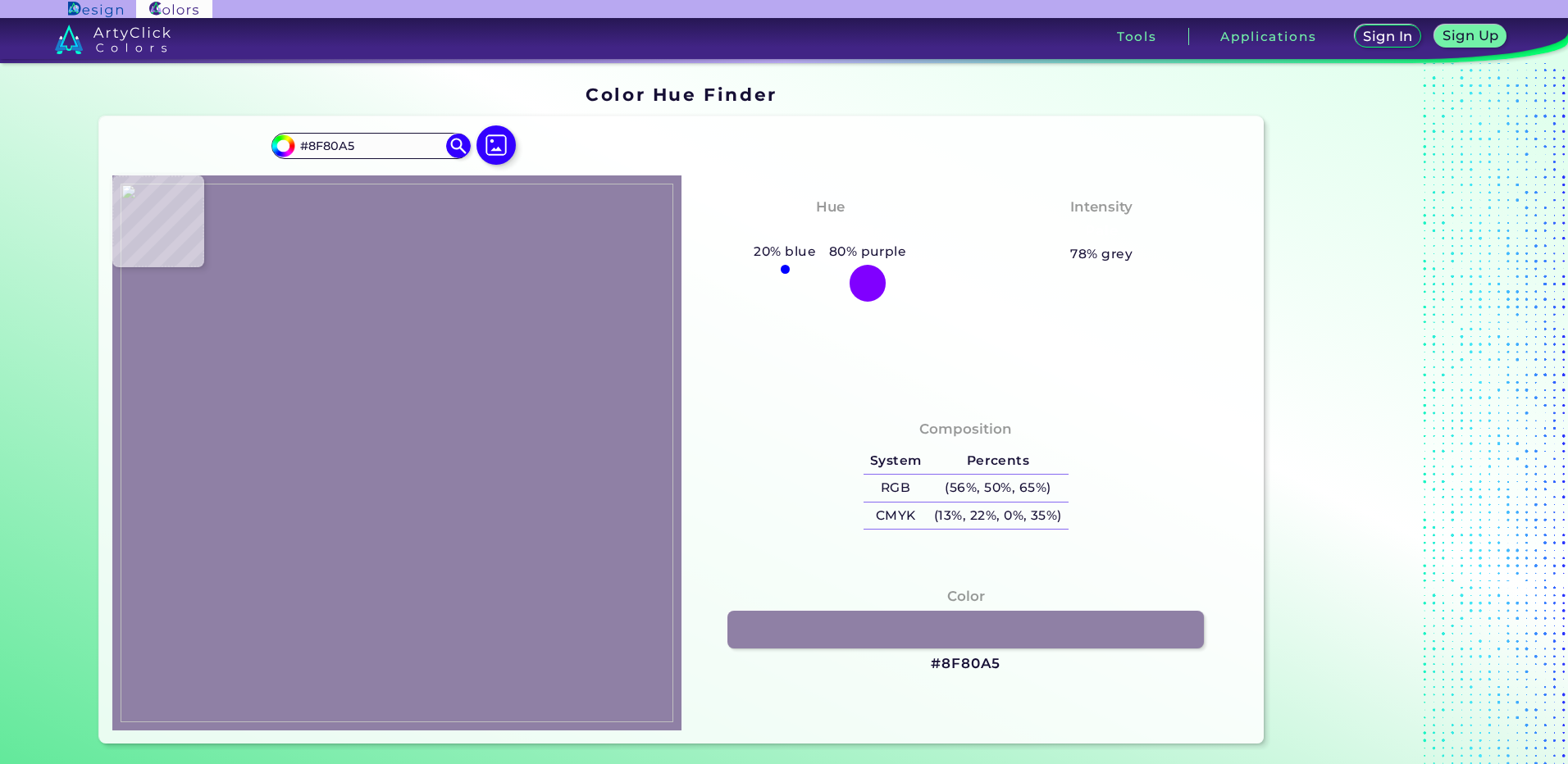
click at [389, 389] on img at bounding box center [396, 453] width 552 height 538
click at [950, 662] on h3 "#8F80A5" at bounding box center [965, 664] width 70 height 20
